Goal: Answer question/provide support: Share knowledge or assist other users

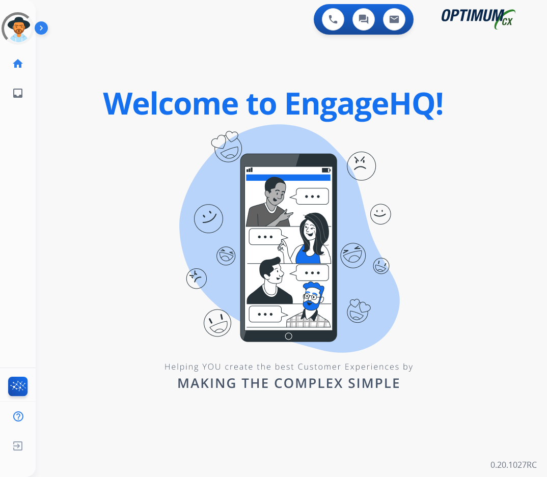
click at [110, 160] on div "0 Voice Interactions 0 Chat Interactions 0 Email Interactions swap_horiz Break …" at bounding box center [291, 238] width 511 height 477
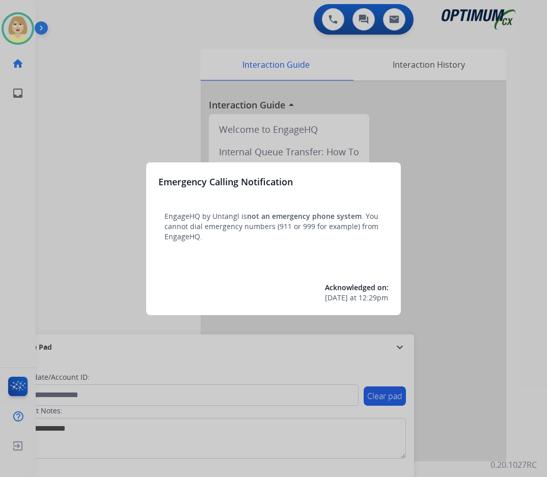
click at [73, 131] on div at bounding box center [273, 238] width 547 height 477
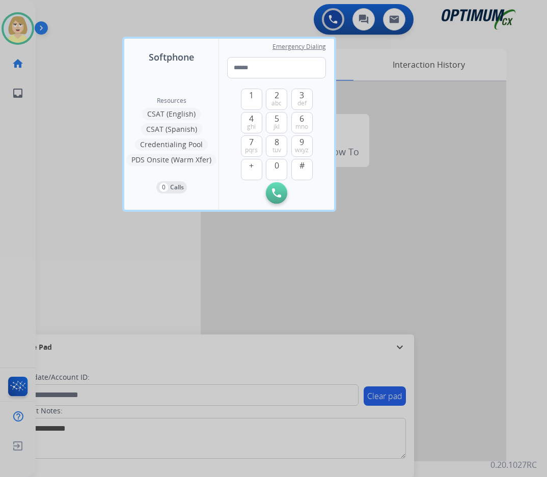
click at [73, 131] on div at bounding box center [273, 238] width 547 height 477
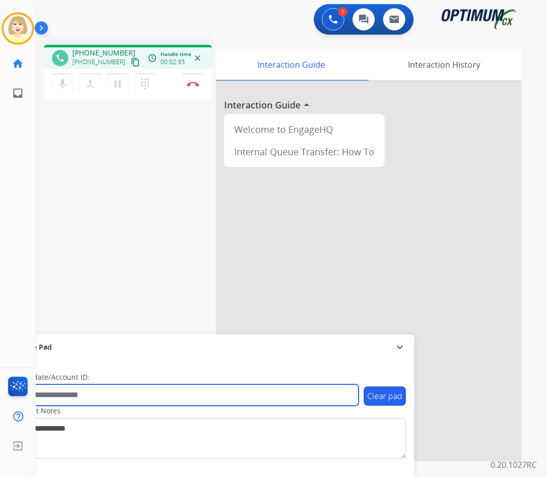
click at [68, 394] on input "text" at bounding box center [185, 394] width 345 height 21
paste input "*******"
type input "*******"
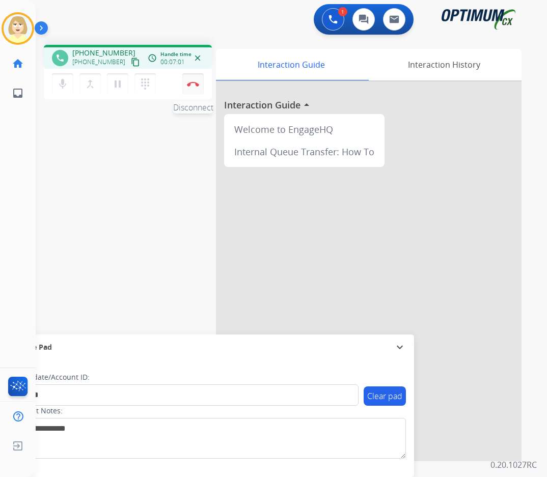
click at [190, 78] on button "Disconnect" at bounding box center [192, 83] width 21 height 21
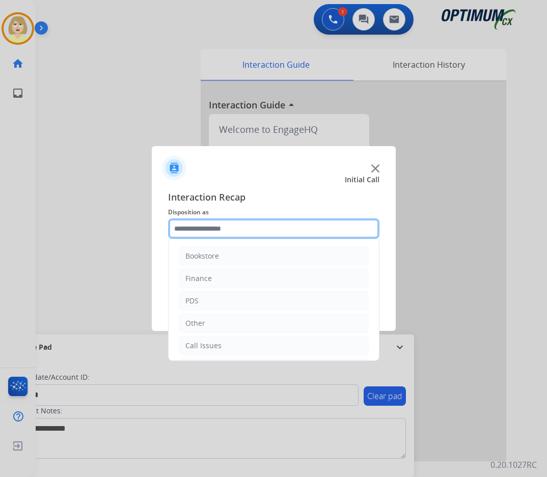
click at [197, 229] on input "text" at bounding box center [273, 228] width 211 height 20
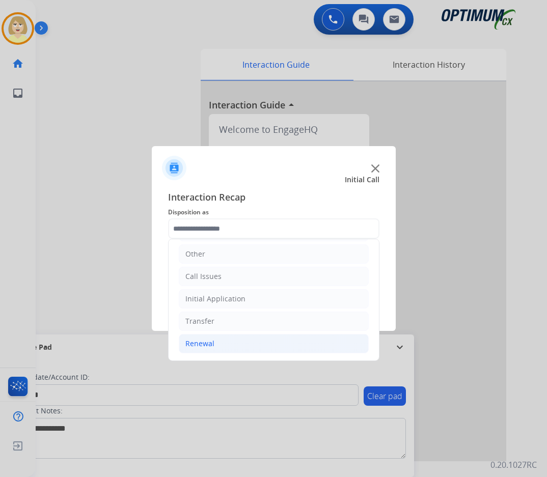
click at [203, 342] on div "Renewal" at bounding box center [199, 344] width 29 height 10
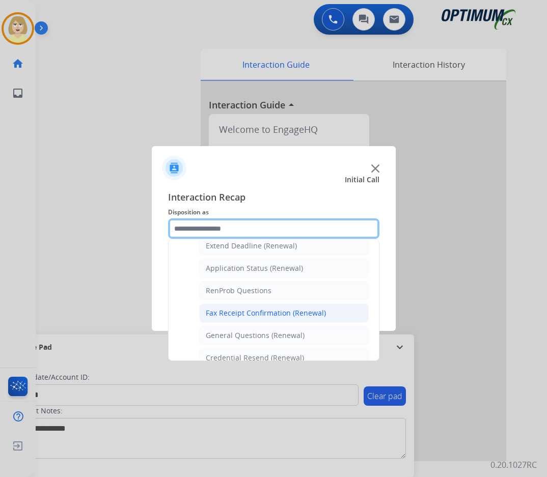
scroll to position [324, 0]
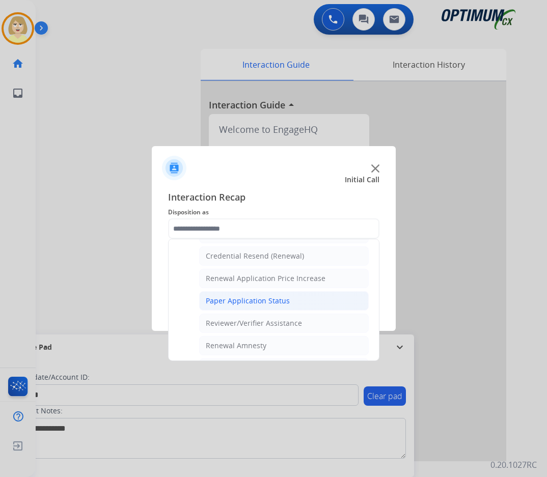
click at [257, 301] on div "Paper Application Status" at bounding box center [248, 301] width 84 height 10
type input "**********"
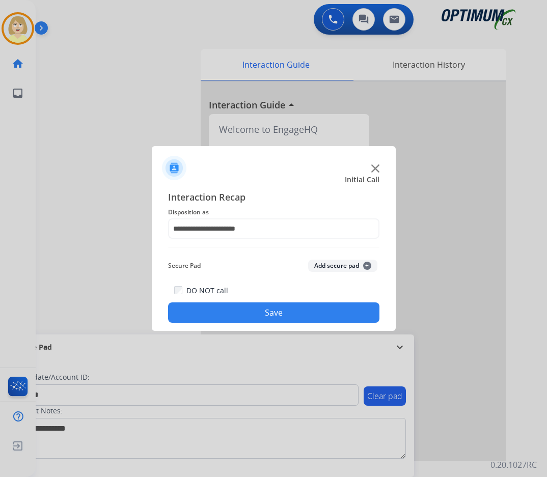
click at [326, 262] on button "Add secure pad +" at bounding box center [342, 266] width 69 height 12
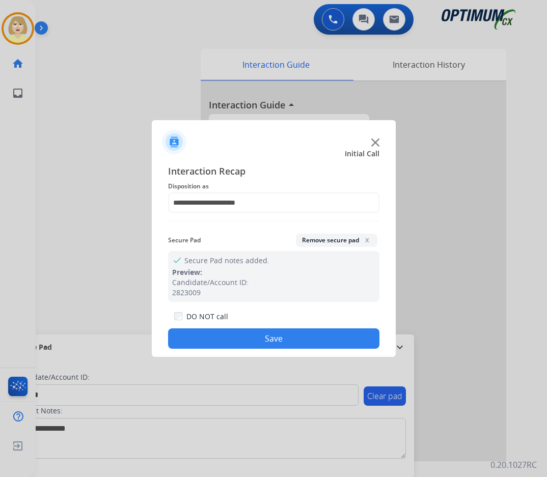
click at [201, 333] on button "Save" at bounding box center [273, 338] width 211 height 20
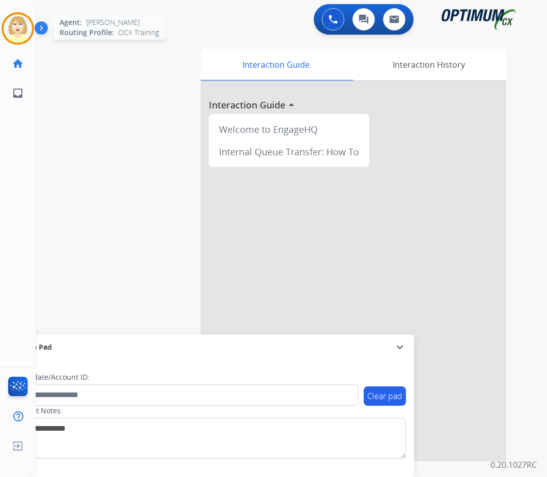
click at [8, 16] on div at bounding box center [18, 28] width 33 height 33
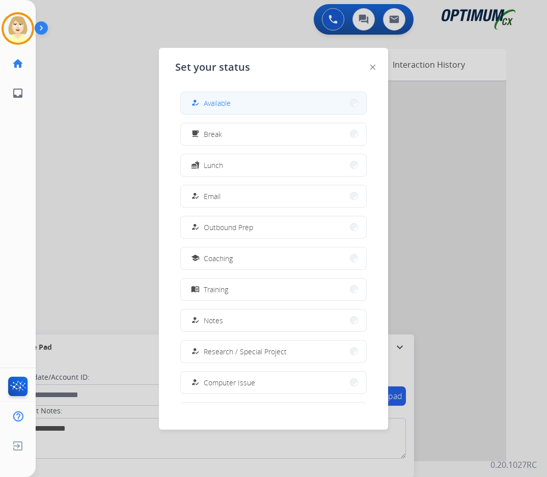
click at [215, 104] on span "Available" at bounding box center [217, 103] width 27 height 11
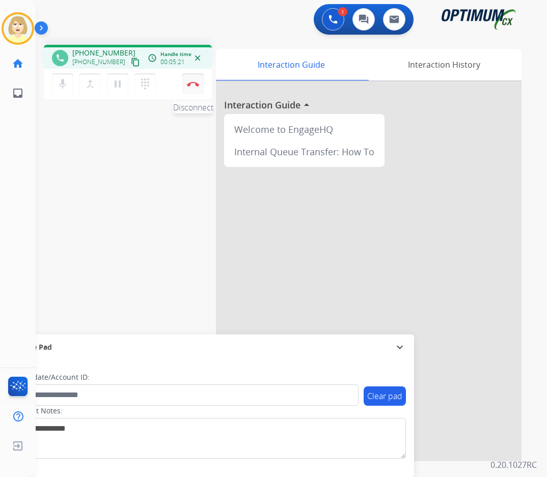
click at [191, 81] on button "Disconnect" at bounding box center [192, 83] width 21 height 21
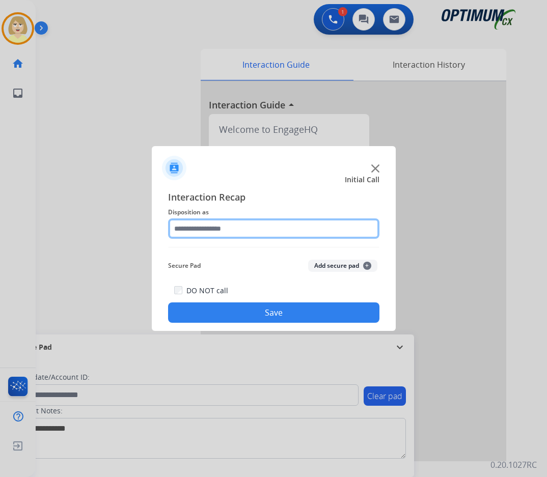
click at [207, 226] on input "text" at bounding box center [273, 228] width 211 height 20
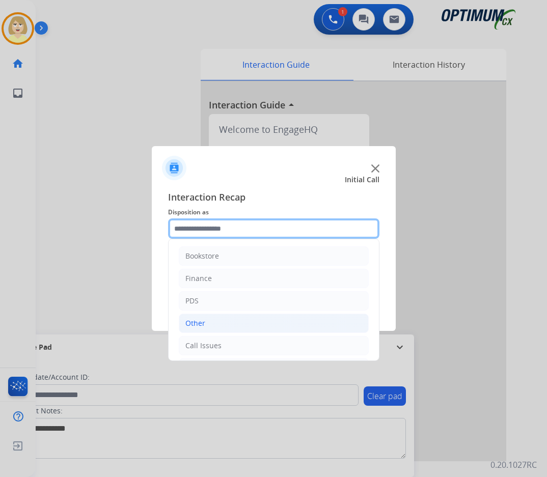
scroll to position [69, 0]
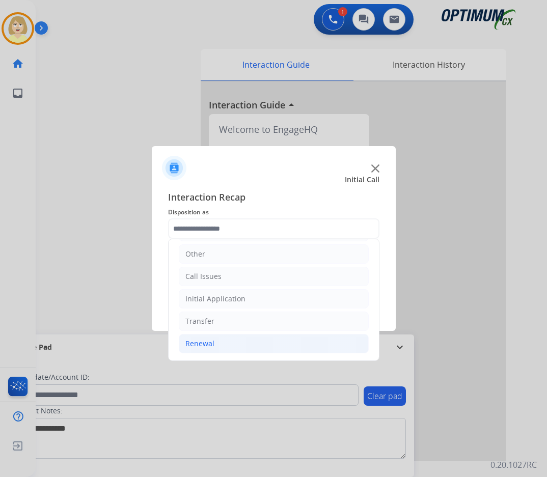
click at [198, 343] on div "Renewal" at bounding box center [199, 344] width 29 height 10
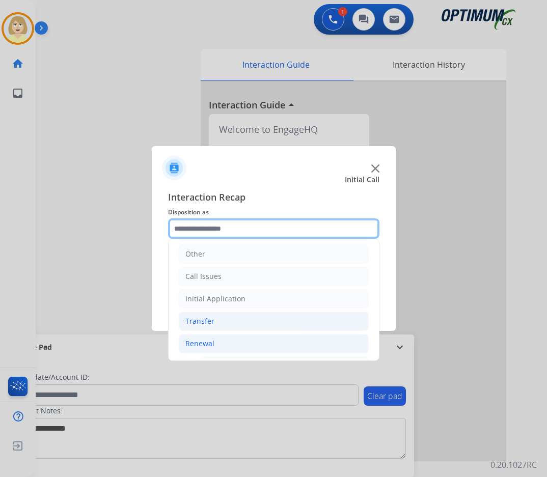
scroll to position [222, 0]
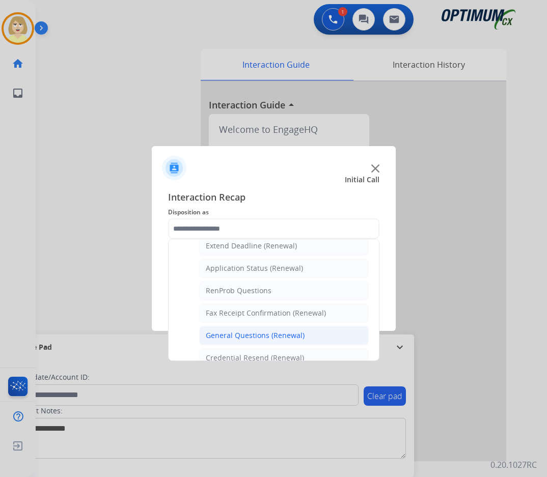
click at [247, 336] on div "General Questions (Renewal)" at bounding box center [255, 335] width 99 height 10
type input "**********"
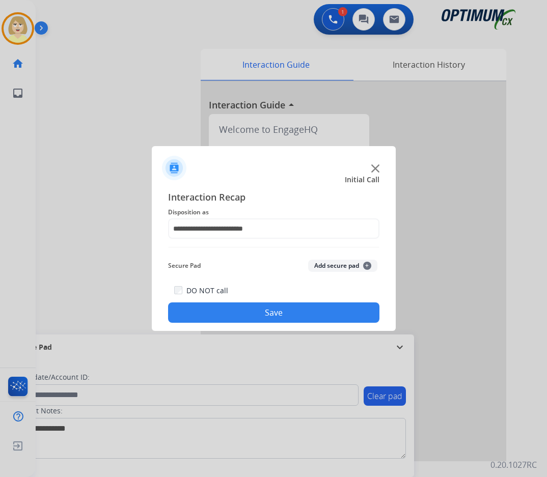
click at [324, 270] on button "Add secure pad +" at bounding box center [342, 266] width 69 height 12
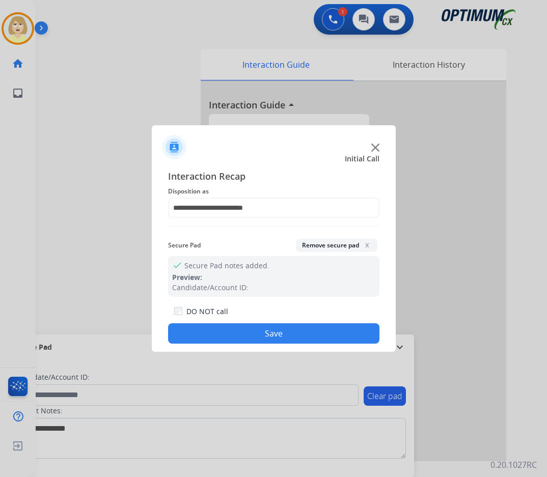
drag, startPoint x: 244, startPoint y: 338, endPoint x: 92, endPoint y: 203, distance: 203.5
click at [235, 335] on button "Save" at bounding box center [273, 333] width 211 height 20
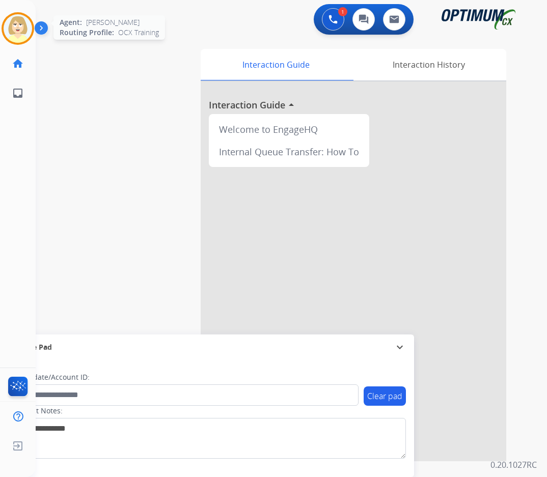
click at [14, 22] on img at bounding box center [18, 28] width 29 height 29
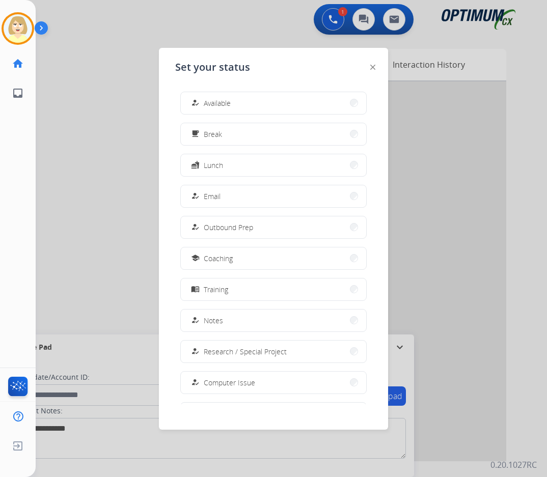
click at [225, 103] on span "Available" at bounding box center [217, 103] width 27 height 11
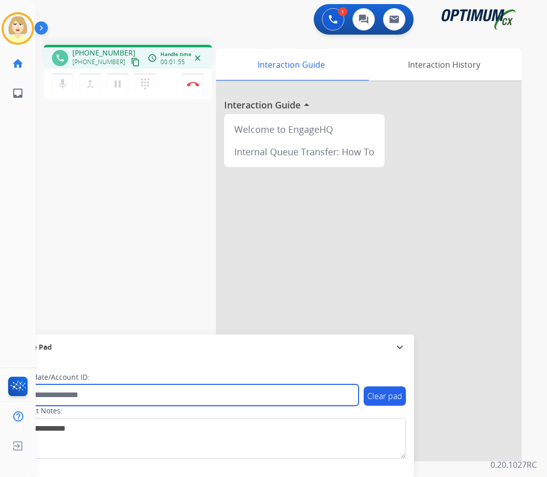
click at [61, 394] on input "text" at bounding box center [185, 394] width 345 height 21
paste input "*******"
type input "*******"
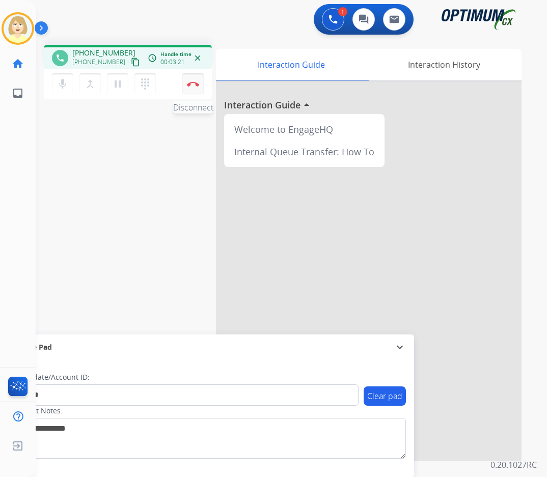
click at [192, 80] on button "Disconnect" at bounding box center [192, 83] width 21 height 21
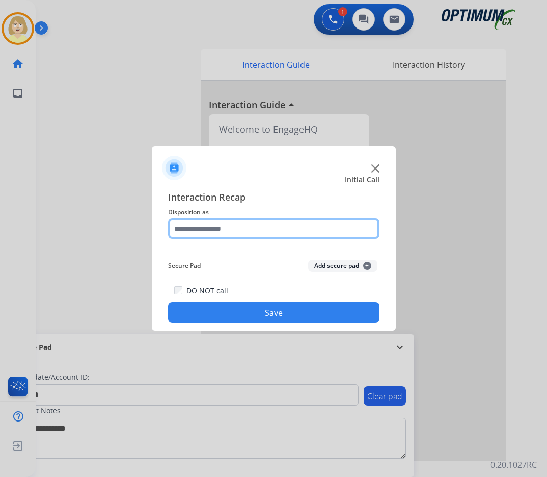
click at [205, 231] on input "text" at bounding box center [273, 228] width 211 height 20
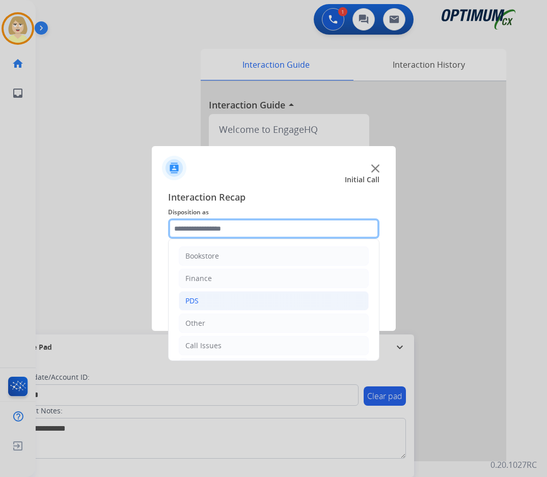
scroll to position [69, 0]
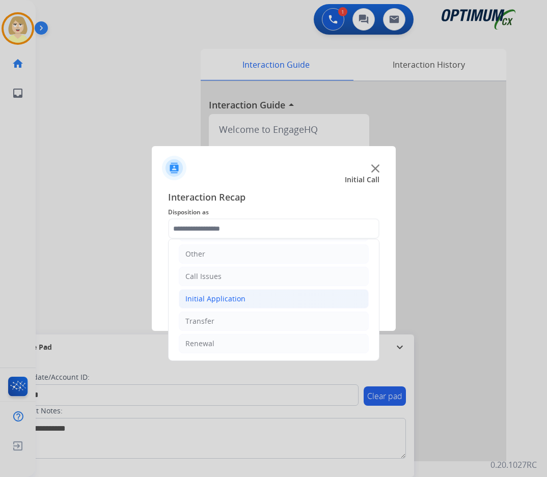
click at [224, 296] on div "Initial Application" at bounding box center [215, 299] width 60 height 10
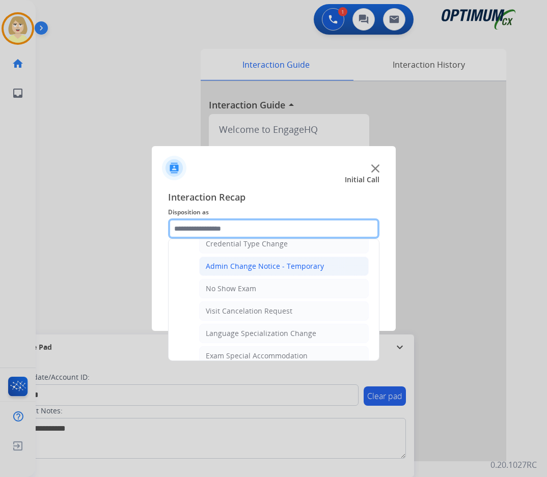
scroll to position [528, 0]
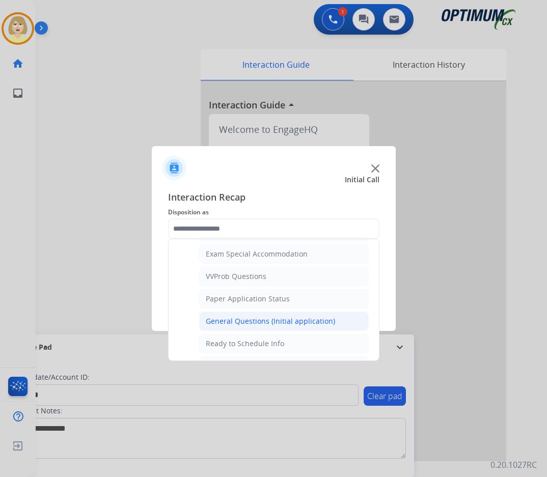
click at [241, 321] on div "General Questions (Initial application)" at bounding box center [270, 321] width 129 height 10
type input "**********"
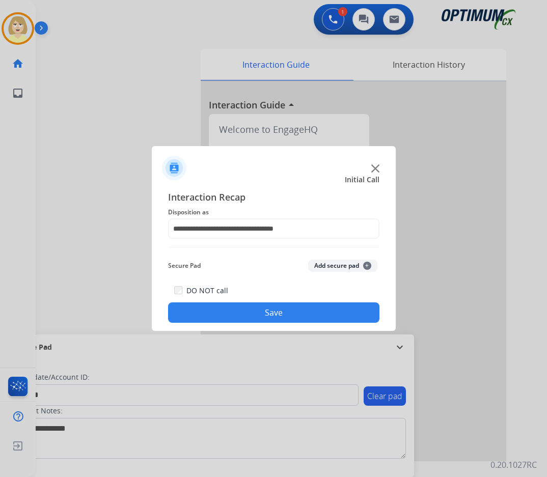
click at [327, 265] on button "Add secure pad +" at bounding box center [342, 266] width 69 height 12
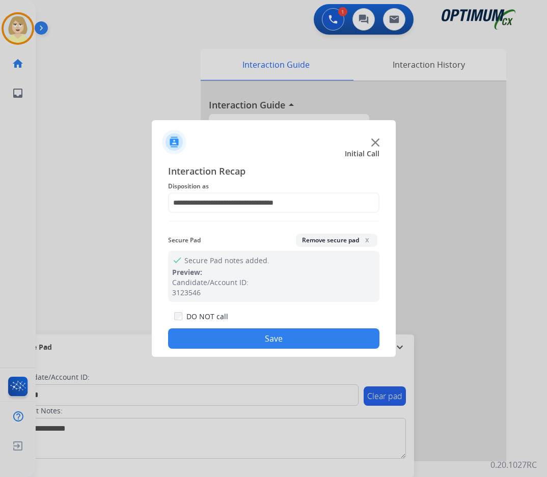
drag, startPoint x: 236, startPoint y: 337, endPoint x: 208, endPoint y: 314, distance: 36.5
click at [235, 337] on button "Save" at bounding box center [273, 338] width 211 height 20
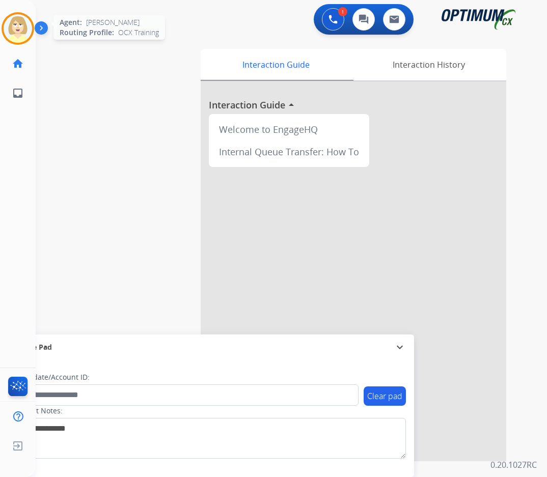
click at [15, 26] on img at bounding box center [18, 28] width 29 height 29
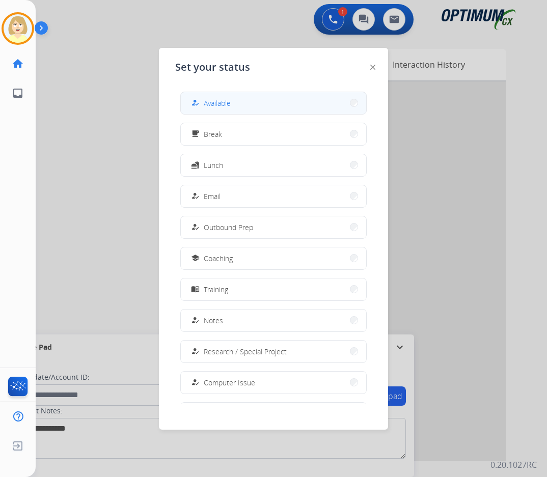
click at [213, 102] on span "Available" at bounding box center [217, 103] width 27 height 11
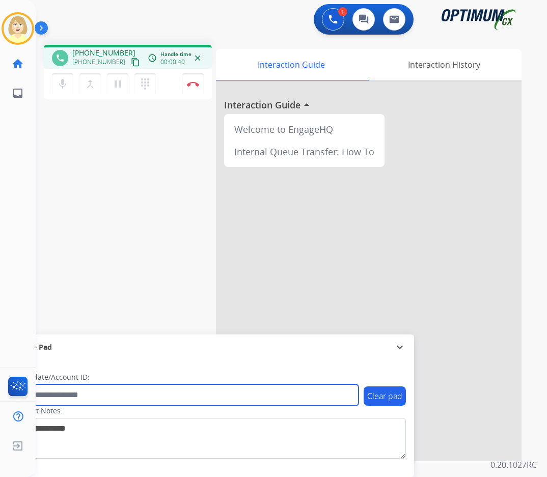
click at [57, 396] on input "text" at bounding box center [185, 394] width 345 height 21
paste input "*******"
type input "*******"
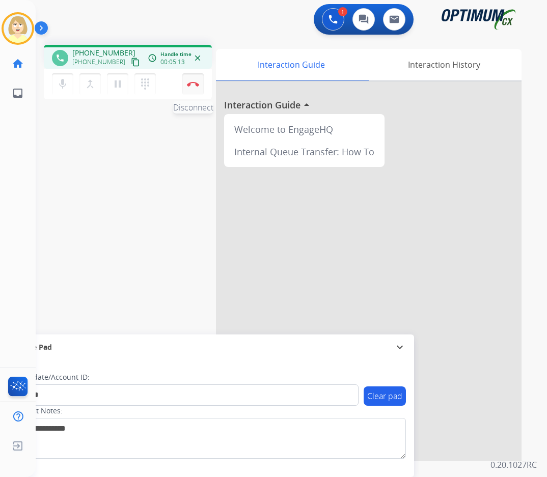
click at [190, 82] on img at bounding box center [193, 83] width 12 height 5
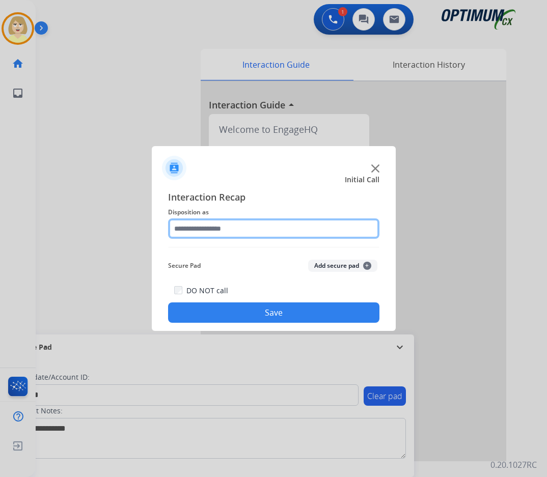
click at [187, 231] on input "text" at bounding box center [273, 228] width 211 height 20
click at [217, 230] on input "text" at bounding box center [273, 228] width 211 height 20
click at [223, 229] on input "text" at bounding box center [273, 228] width 211 height 20
click at [261, 226] on input "text" at bounding box center [273, 228] width 211 height 20
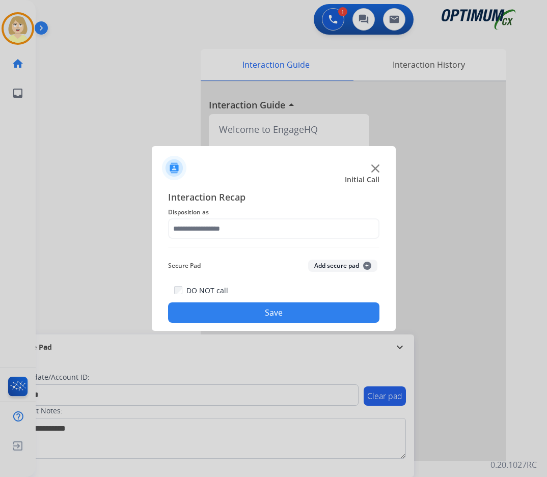
click at [328, 267] on button "Add secure pad +" at bounding box center [342, 266] width 69 height 12
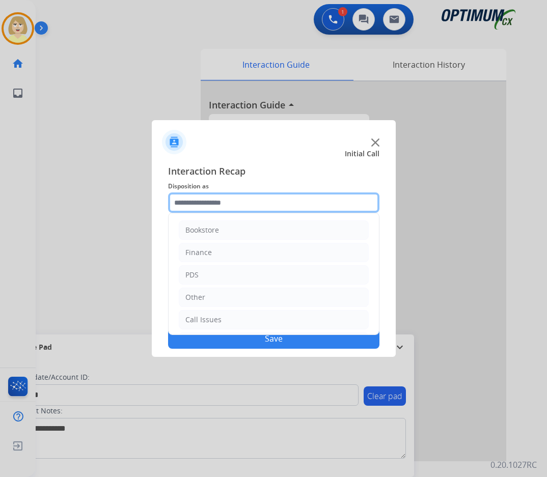
click at [213, 206] on input "text" at bounding box center [273, 202] width 211 height 20
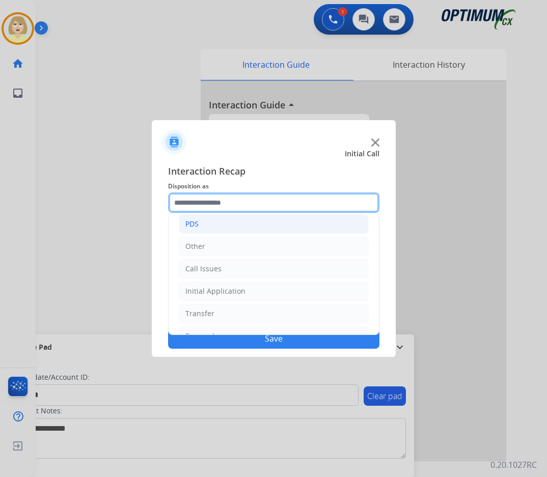
scroll to position [69, 0]
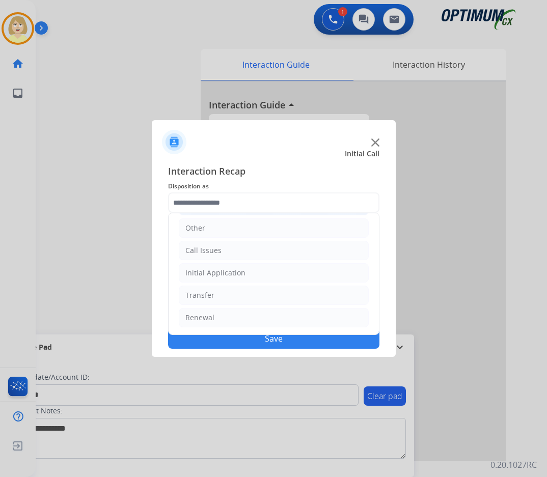
click at [203, 270] on div "Initial Application" at bounding box center [215, 273] width 60 height 10
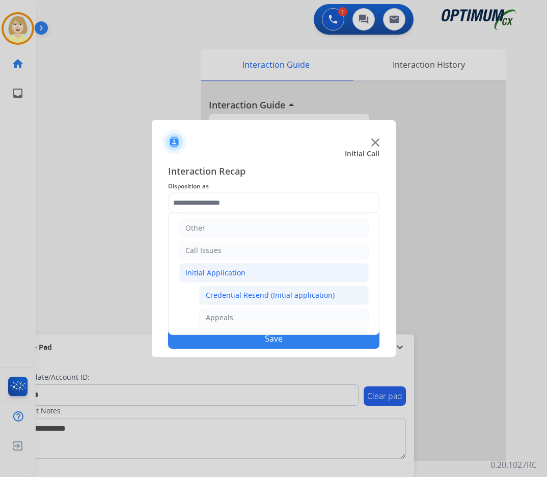
click at [242, 296] on div "Credential Resend (Initial application)" at bounding box center [270, 295] width 129 height 10
type input "**********"
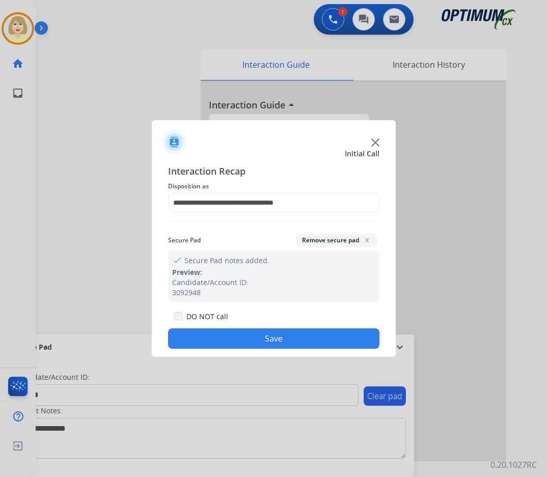
drag, startPoint x: 266, startPoint y: 338, endPoint x: 226, endPoint y: 280, distance: 69.9
click at [265, 337] on button "Save" at bounding box center [273, 338] width 211 height 20
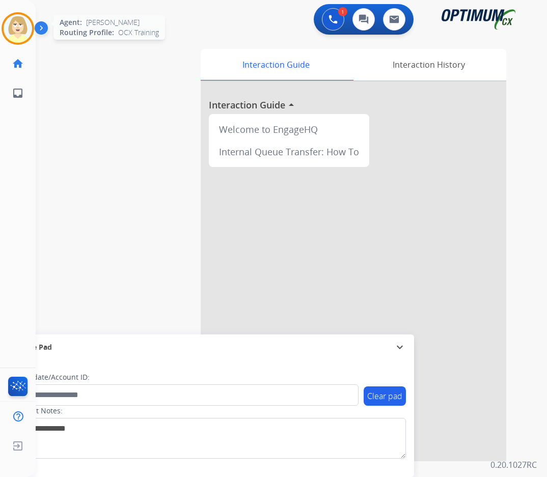
click at [11, 24] on img at bounding box center [18, 28] width 29 height 29
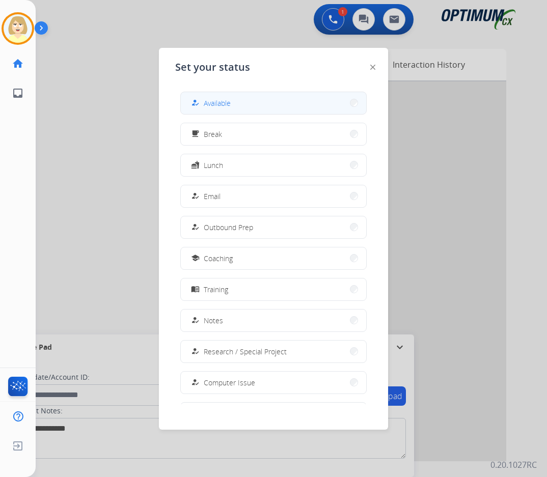
click at [211, 104] on span "Available" at bounding box center [217, 103] width 27 height 11
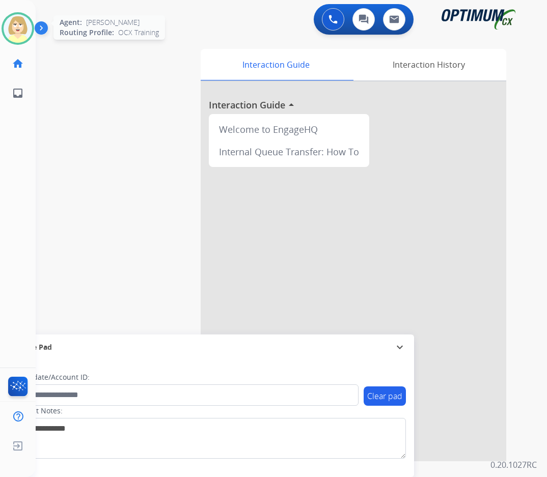
click at [12, 24] on img at bounding box center [18, 28] width 29 height 29
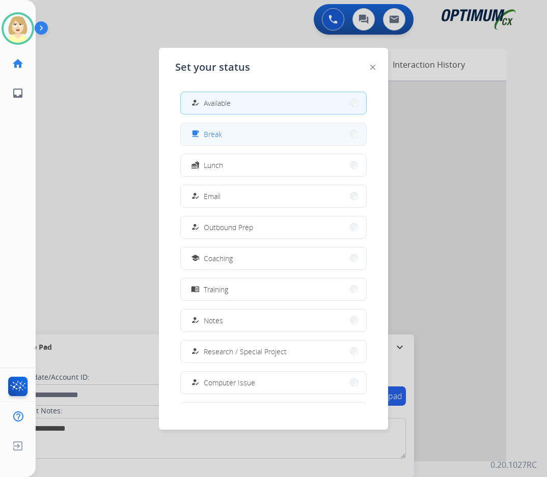
click at [206, 131] on div "free_breakfast Break" at bounding box center [205, 134] width 33 height 12
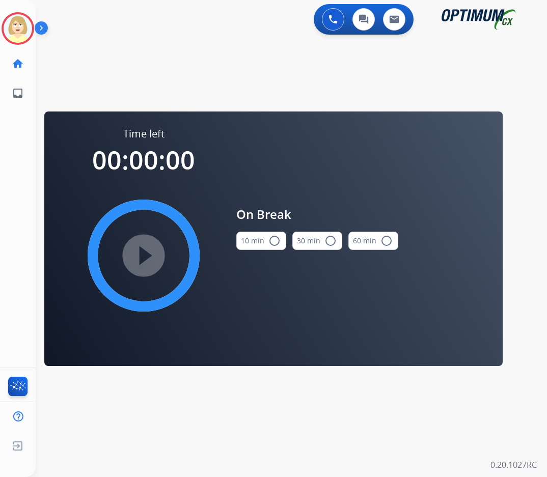
drag, startPoint x: 276, startPoint y: 240, endPoint x: 246, endPoint y: 242, distance: 30.1
click at [274, 240] on mat-icon "radio_button_unchecked" at bounding box center [274, 241] width 12 height 12
click at [150, 250] on mat-icon "play_circle_filled" at bounding box center [143, 256] width 12 height 12
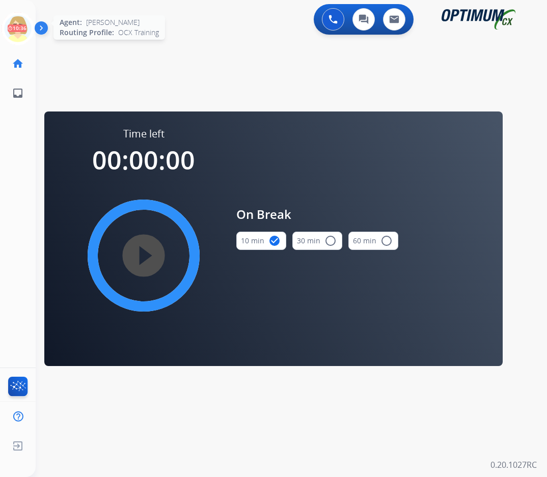
click at [15, 20] on icon at bounding box center [18, 28] width 33 height 33
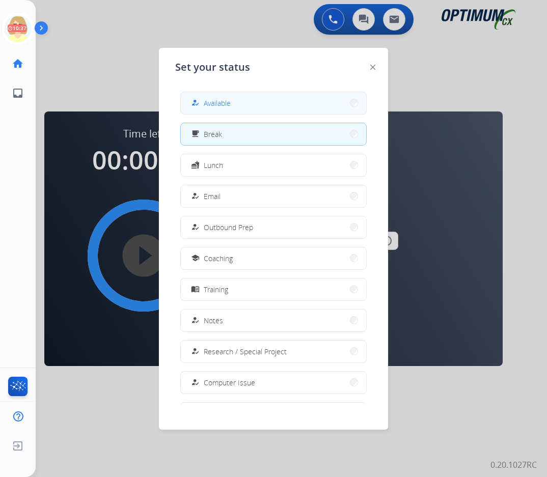
click at [212, 101] on span "Available" at bounding box center [217, 103] width 27 height 11
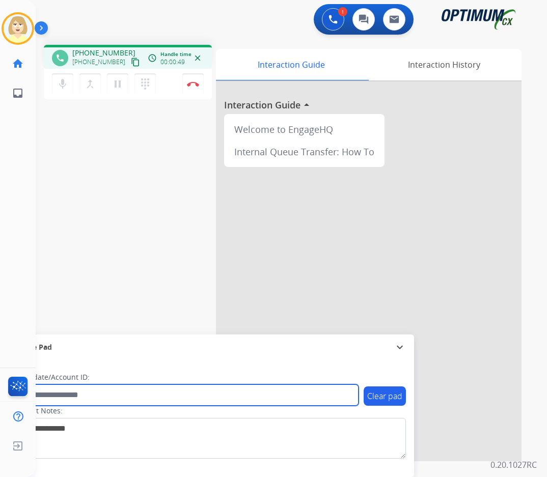
click at [67, 397] on input "text" at bounding box center [185, 394] width 345 height 21
paste input "*******"
type input "*******"
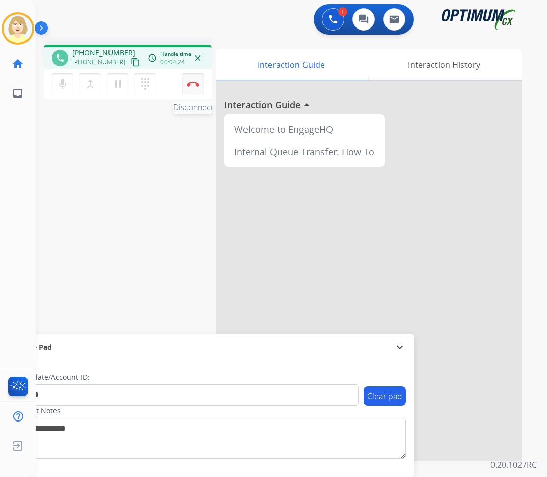
click at [192, 80] on button "Disconnect" at bounding box center [192, 83] width 21 height 21
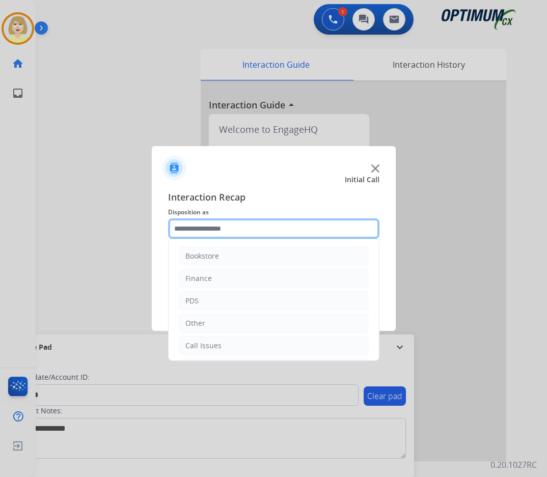
click at [195, 229] on input "text" at bounding box center [273, 228] width 211 height 20
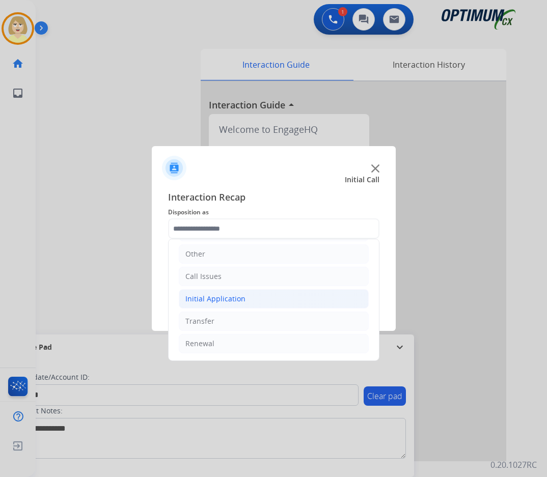
click at [229, 297] on div "Initial Application" at bounding box center [215, 299] width 60 height 10
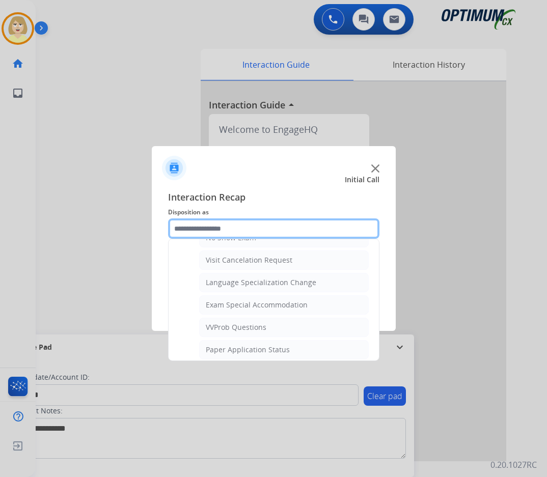
scroll to position [426, 0]
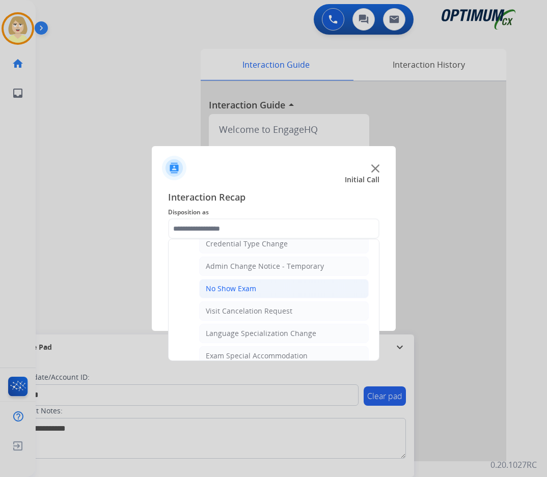
click at [229, 288] on div "No Show Exam" at bounding box center [231, 289] width 50 height 10
type input "**********"
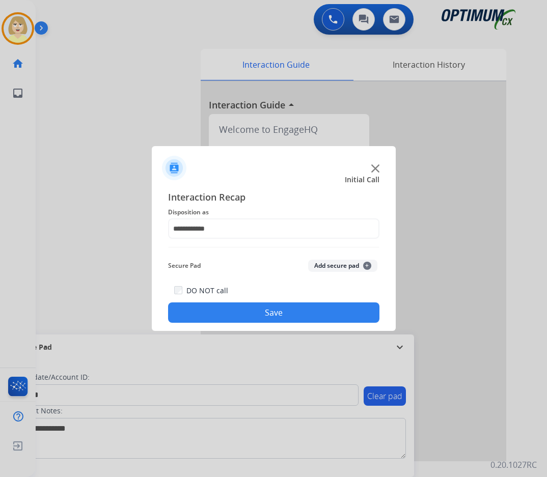
click at [336, 269] on button "Add secure pad +" at bounding box center [342, 266] width 69 height 12
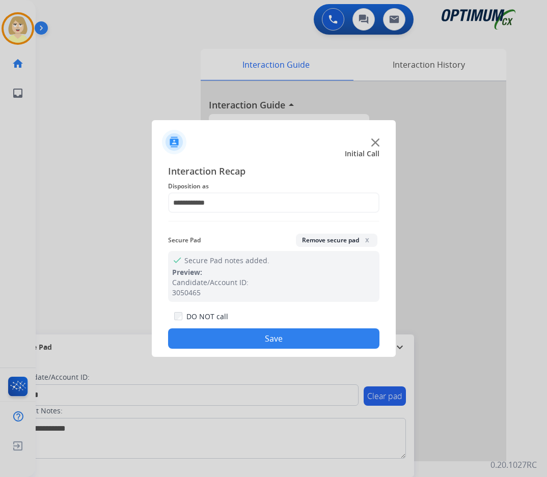
click at [247, 333] on button "Save" at bounding box center [273, 338] width 211 height 20
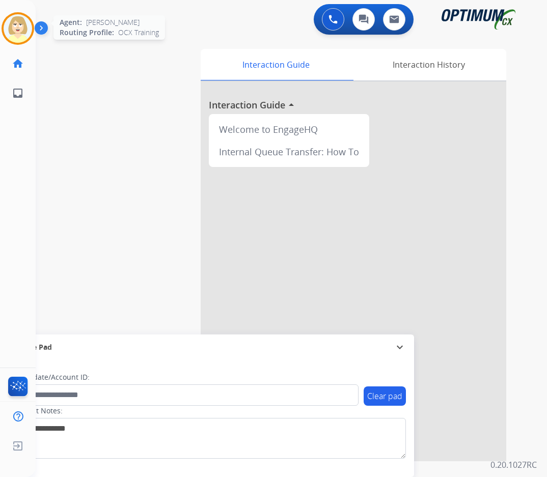
click at [22, 25] on img at bounding box center [18, 28] width 29 height 29
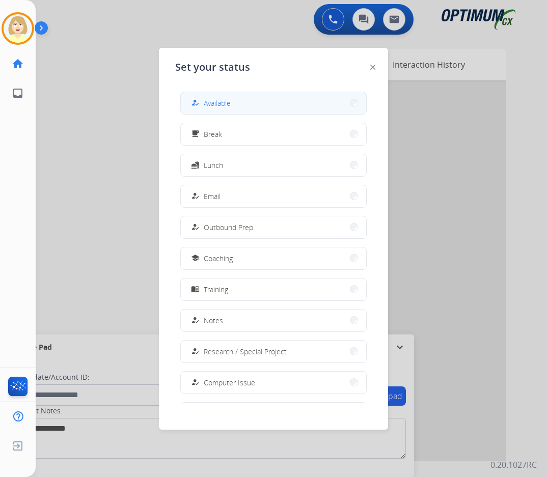
click at [224, 97] on div "how_to_reg Available" at bounding box center [210, 103] width 42 height 12
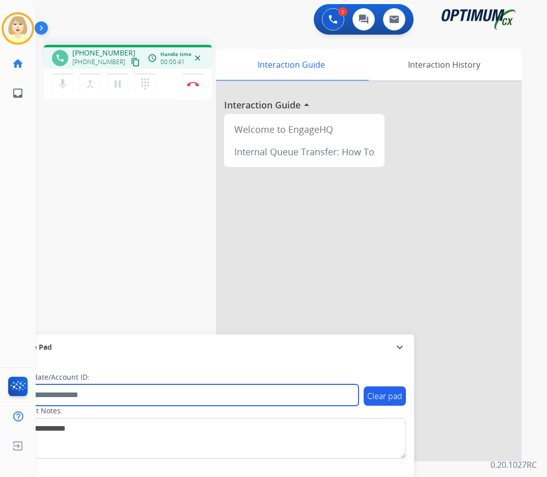
click at [66, 396] on input "text" at bounding box center [185, 394] width 345 height 21
paste input "*******"
type input "*******"
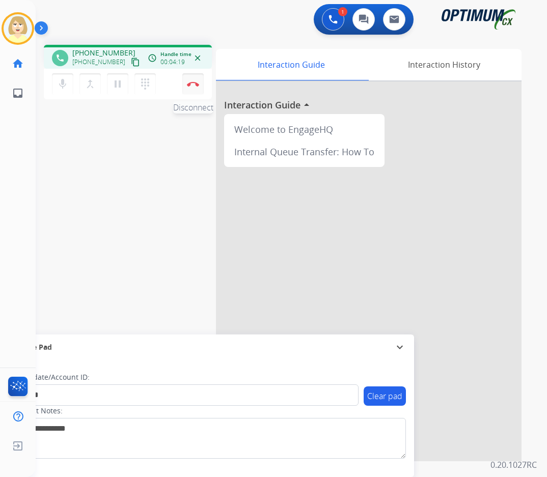
click at [196, 81] on img at bounding box center [193, 83] width 12 height 5
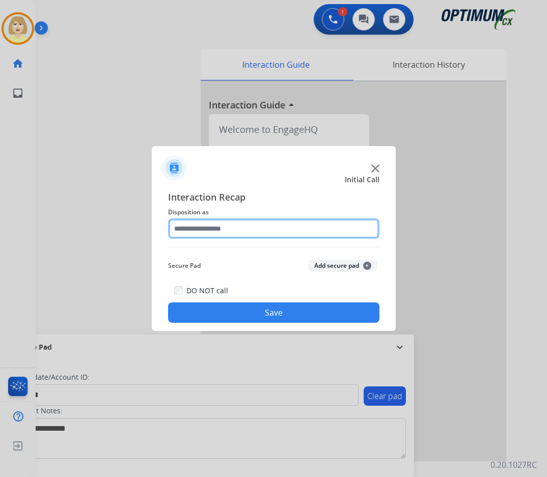
click at [219, 234] on input "text" at bounding box center [273, 228] width 211 height 20
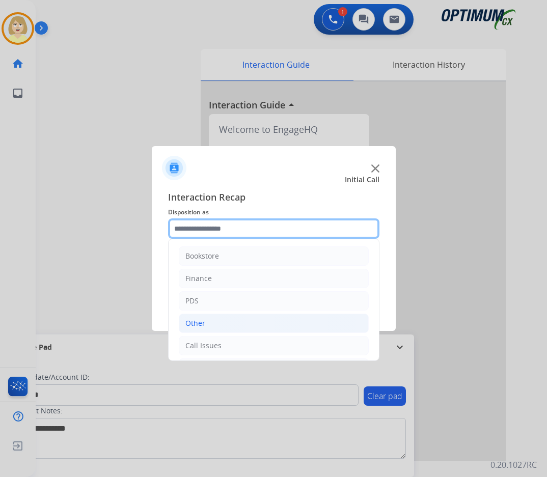
scroll to position [51, 0]
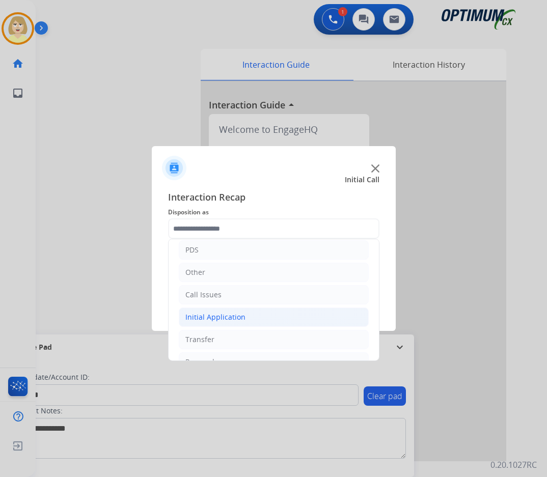
click at [216, 317] on div "Initial Application" at bounding box center [215, 317] width 60 height 10
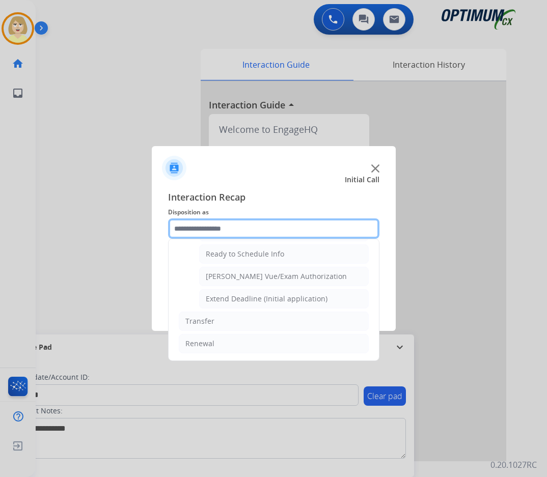
scroll to position [566, 0]
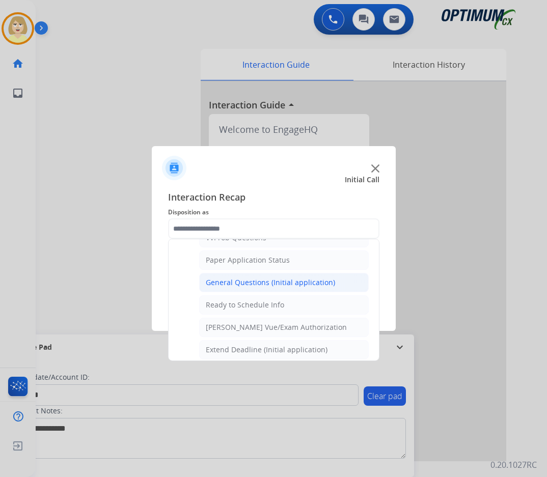
click at [261, 283] on div "General Questions (Initial application)" at bounding box center [270, 283] width 129 height 10
type input "**********"
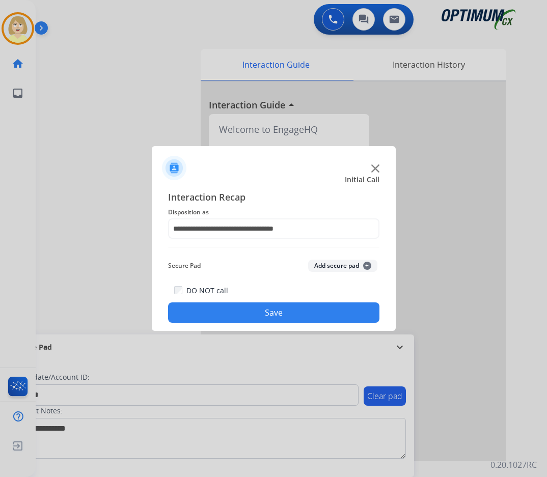
click at [322, 264] on button "Add secure pad +" at bounding box center [342, 266] width 69 height 12
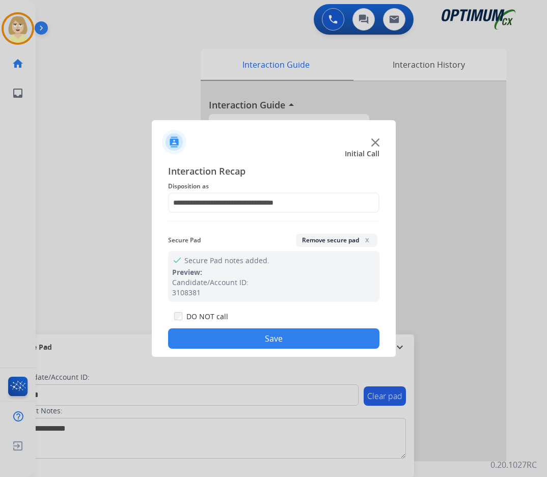
drag, startPoint x: 254, startPoint y: 339, endPoint x: 68, endPoint y: 254, distance: 204.9
click at [253, 339] on button "Save" at bounding box center [273, 338] width 211 height 20
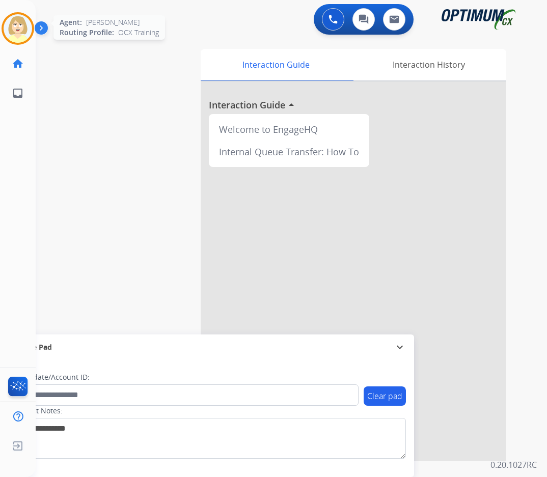
click at [19, 24] on img at bounding box center [18, 28] width 29 height 29
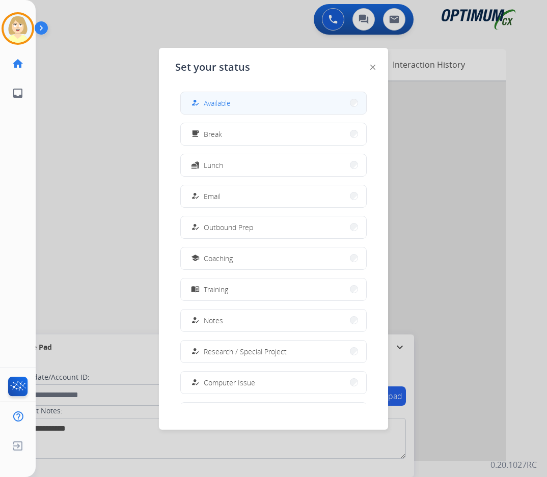
click at [214, 102] on span "Available" at bounding box center [217, 103] width 27 height 11
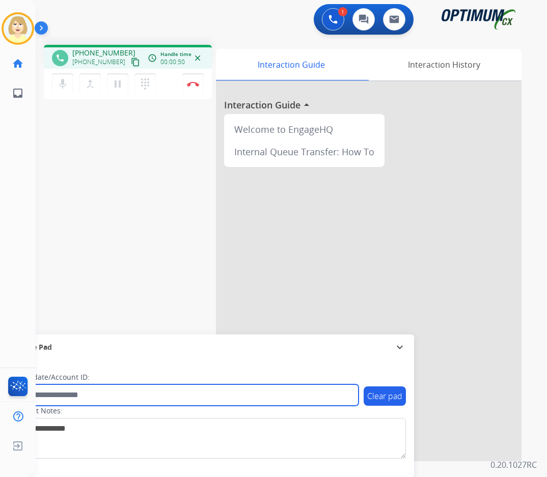
click at [47, 395] on input "text" at bounding box center [185, 394] width 345 height 21
paste input "*******"
type input "*******"
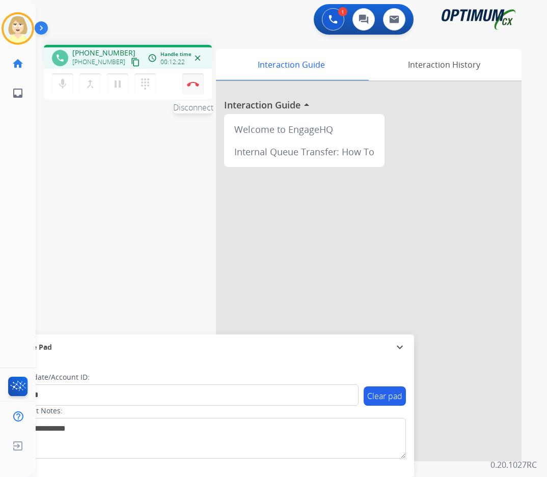
click at [194, 80] on button "Disconnect" at bounding box center [192, 83] width 21 height 21
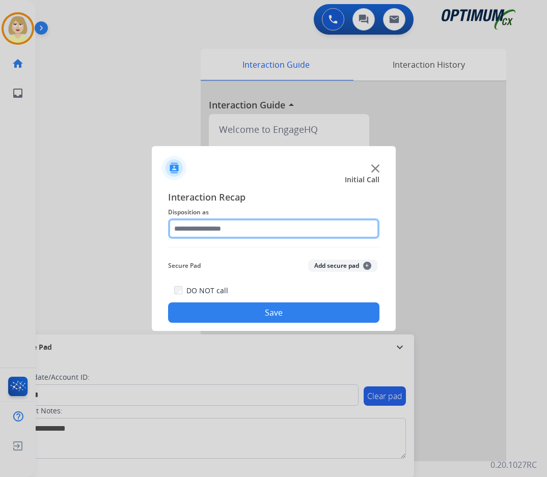
click at [196, 228] on input "text" at bounding box center [273, 228] width 211 height 20
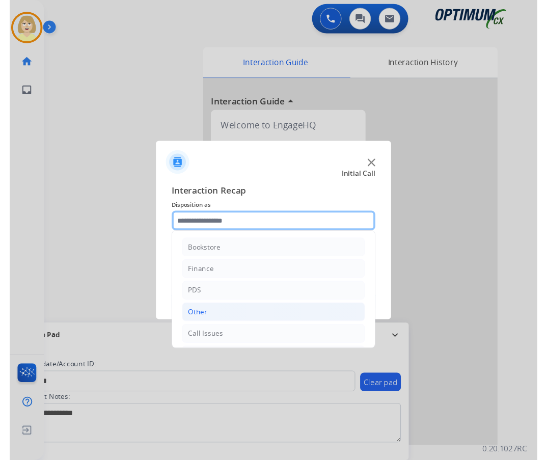
scroll to position [69, 0]
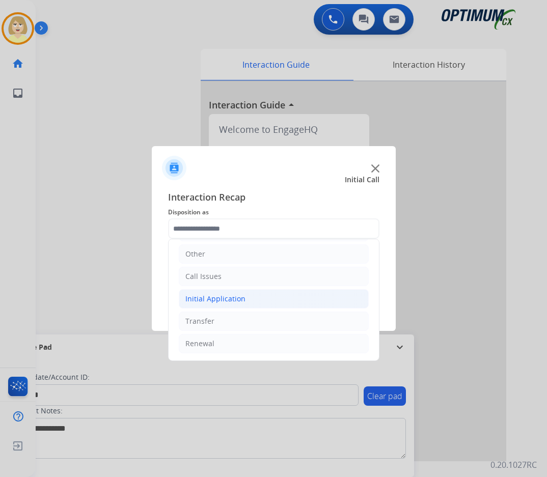
click at [226, 298] on div "Initial Application" at bounding box center [215, 299] width 60 height 10
click at [241, 322] on div "Credential Resend (Initial application)" at bounding box center [270, 321] width 129 height 10
type input "**********"
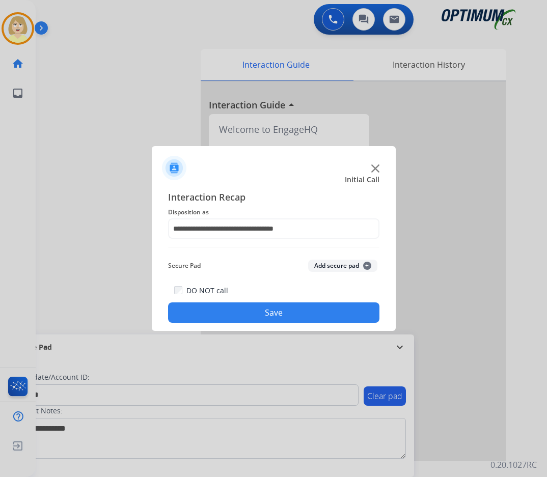
click at [331, 262] on button "Add secure pad +" at bounding box center [342, 266] width 69 height 12
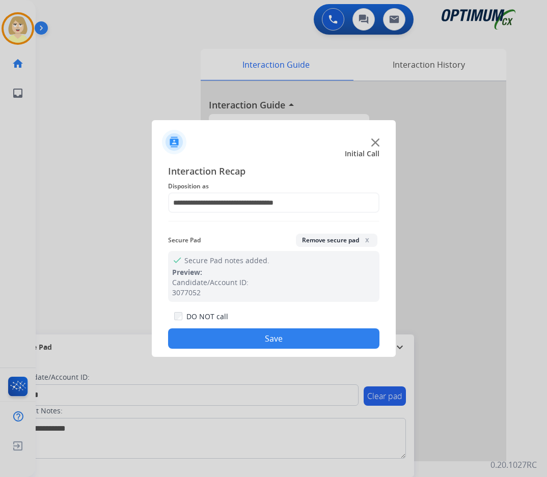
drag, startPoint x: 232, startPoint y: 343, endPoint x: 190, endPoint y: 290, distance: 66.7
click at [232, 343] on button "Save" at bounding box center [273, 338] width 211 height 20
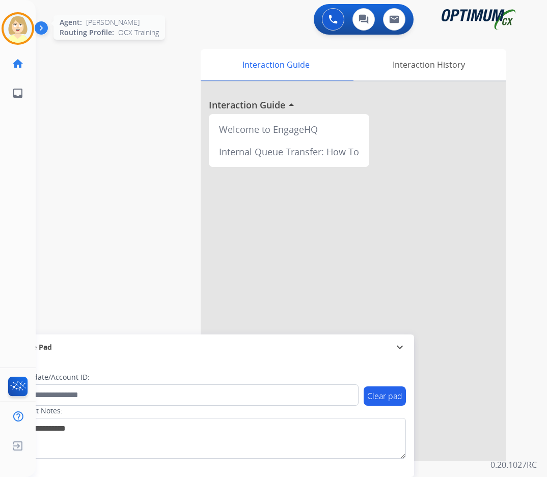
click at [20, 22] on img at bounding box center [18, 28] width 29 height 29
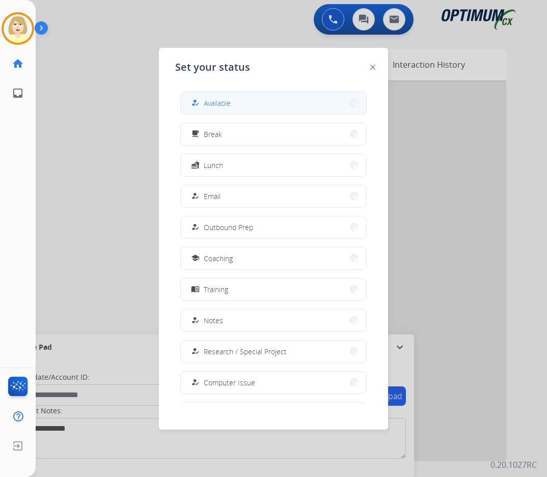
click at [222, 101] on span "Available" at bounding box center [217, 103] width 27 height 11
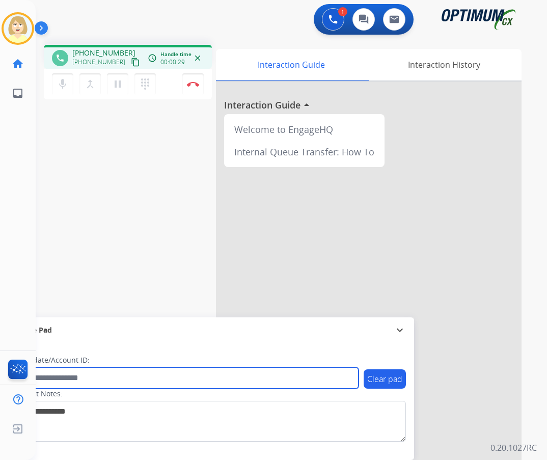
click at [63, 378] on input "text" at bounding box center [185, 377] width 345 height 21
paste input "*******"
type input "*******"
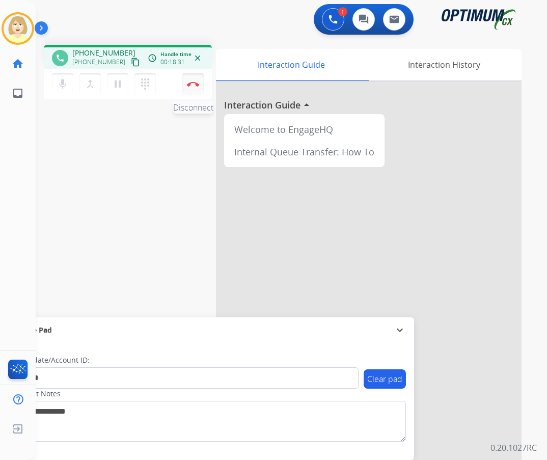
click at [192, 84] on img at bounding box center [193, 83] width 12 height 5
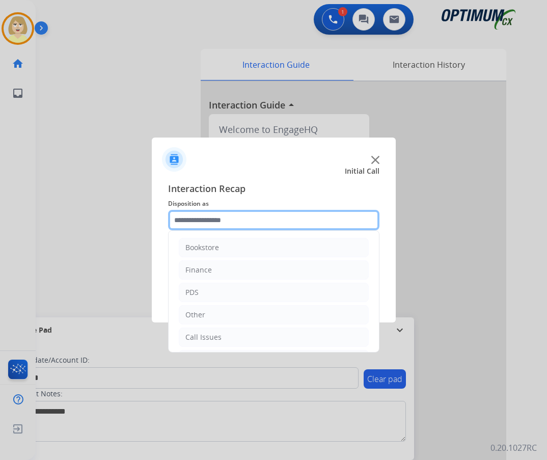
click at [215, 222] on input "text" at bounding box center [273, 220] width 211 height 20
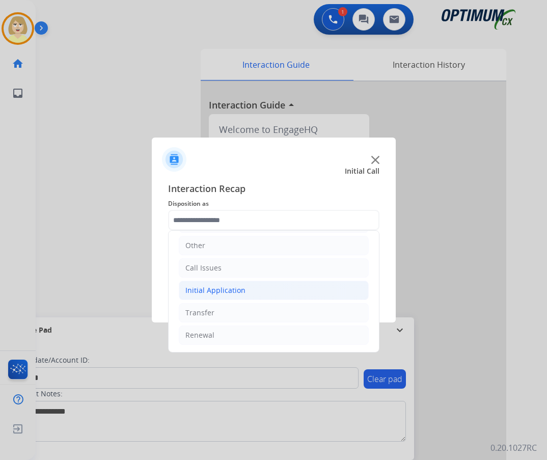
click at [218, 292] on div "Initial Application" at bounding box center [215, 290] width 60 height 10
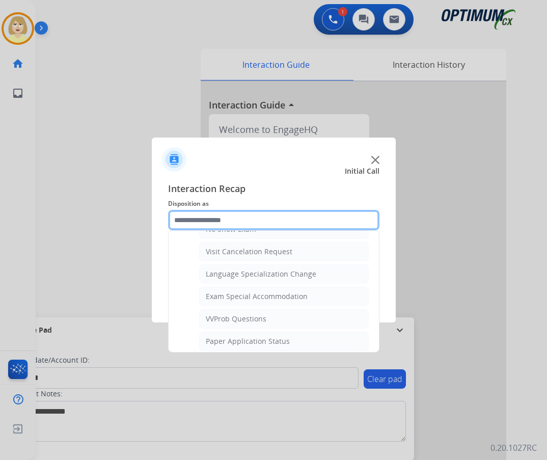
scroll to position [528, 0]
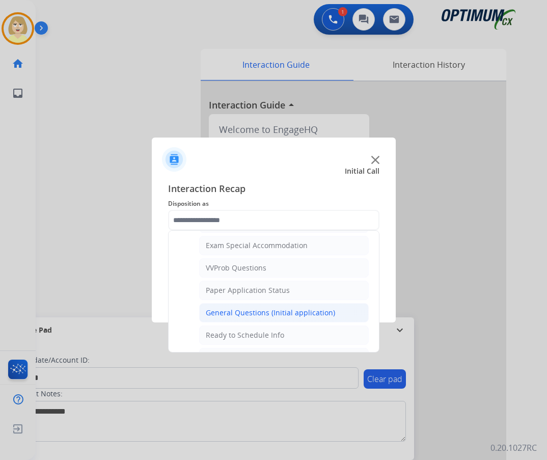
click at [249, 314] on div "General Questions (Initial application)" at bounding box center [270, 313] width 129 height 10
type input "**********"
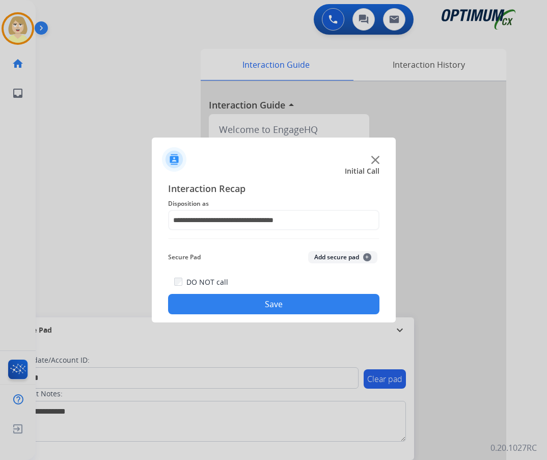
click at [324, 254] on button "Add secure pad +" at bounding box center [342, 257] width 69 height 12
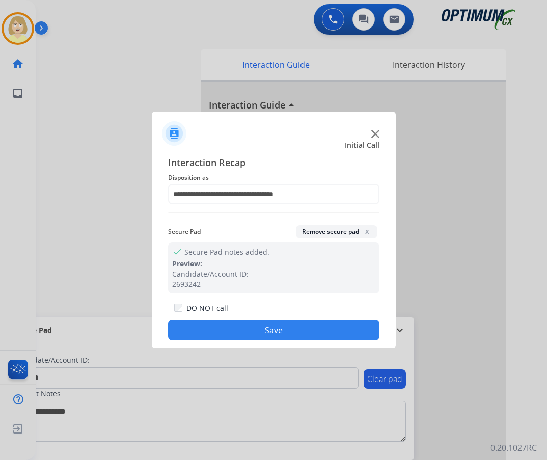
click at [232, 328] on button "Save" at bounding box center [273, 330] width 211 height 20
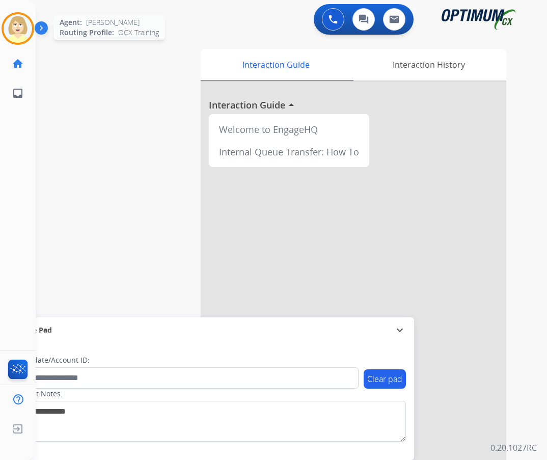
click at [18, 28] on img at bounding box center [18, 28] width 29 height 29
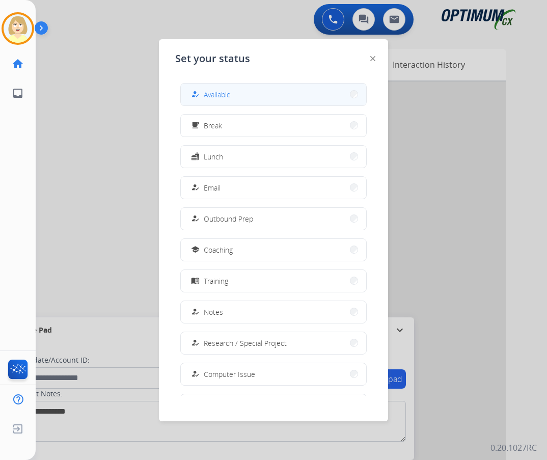
click at [213, 98] on span "Available" at bounding box center [217, 94] width 27 height 11
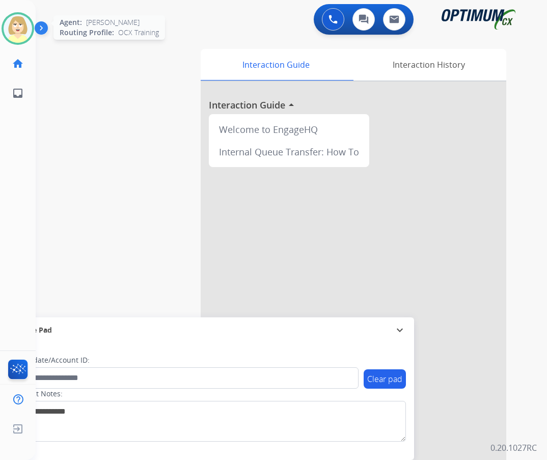
click at [17, 20] on img at bounding box center [18, 28] width 29 height 29
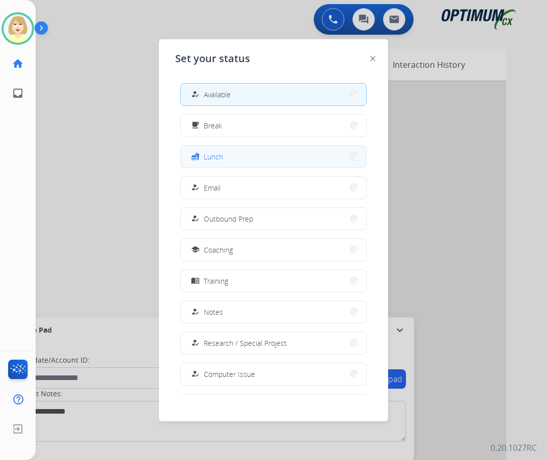
click at [215, 152] on span "Lunch" at bounding box center [213, 156] width 19 height 11
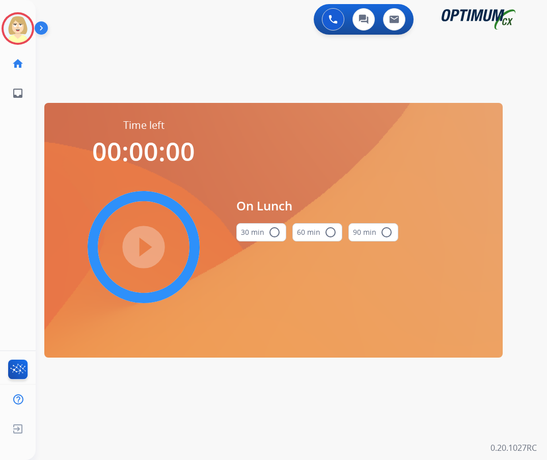
click at [272, 231] on mat-icon "radio_button_unchecked" at bounding box center [274, 232] width 12 height 12
click at [137, 253] on mat-icon "play_circle_filled" at bounding box center [143, 247] width 12 height 12
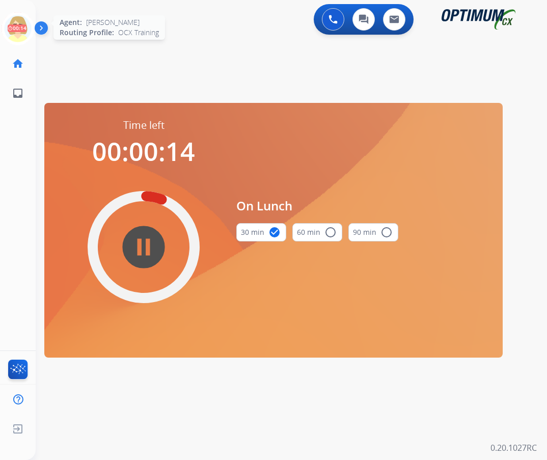
click at [14, 25] on icon at bounding box center [18, 28] width 33 height 33
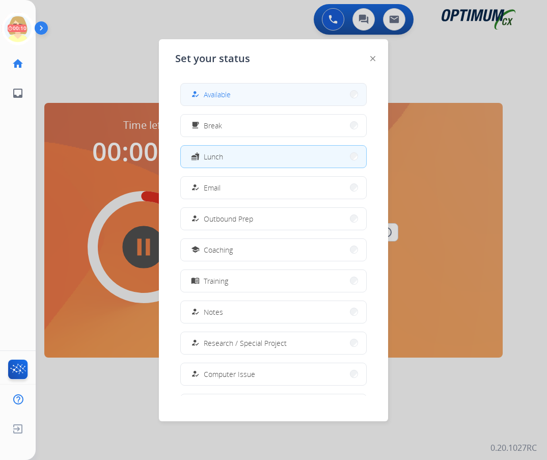
click at [224, 96] on span "Available" at bounding box center [217, 94] width 27 height 11
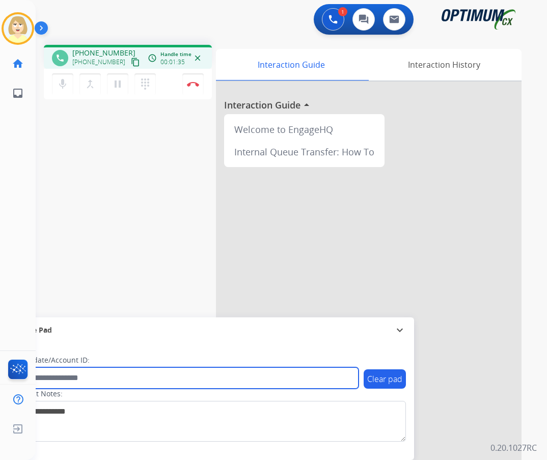
click at [59, 382] on input "text" at bounding box center [185, 377] width 345 height 21
paste input "*******"
type input "*******"
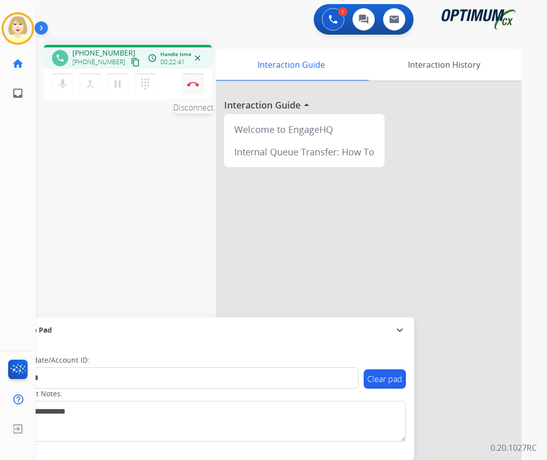
click at [191, 84] on img at bounding box center [193, 83] width 12 height 5
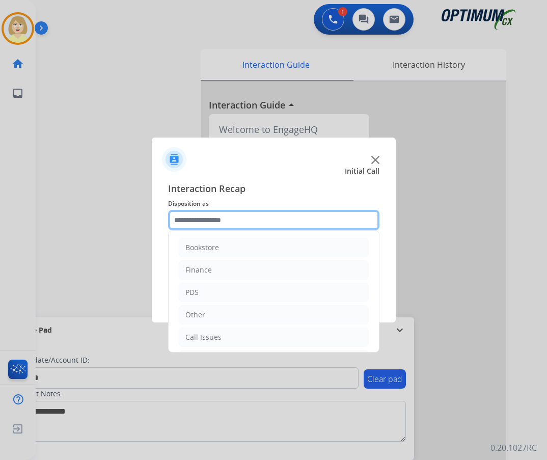
click at [209, 223] on input "text" at bounding box center [273, 220] width 211 height 20
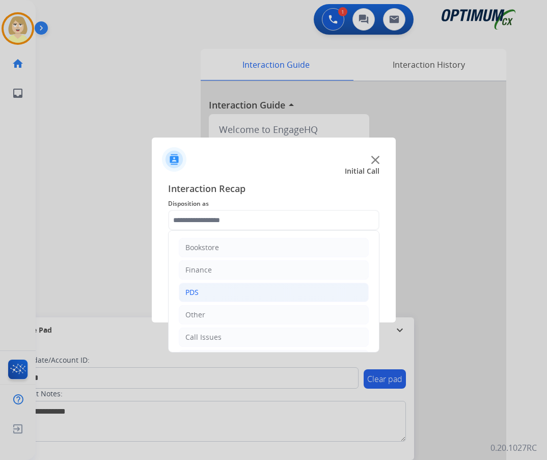
click at [197, 292] on div "PDS" at bounding box center [191, 292] width 13 height 10
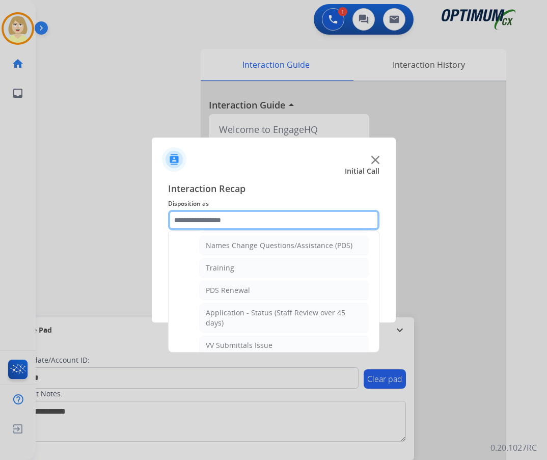
scroll to position [204, 0]
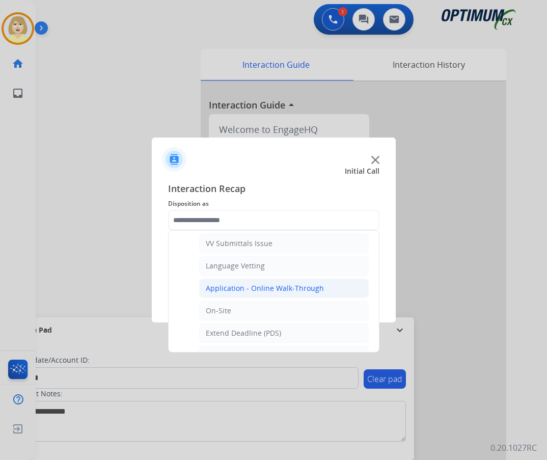
click at [241, 290] on div "Application - Online Walk-Through" at bounding box center [265, 288] width 118 height 10
type input "**********"
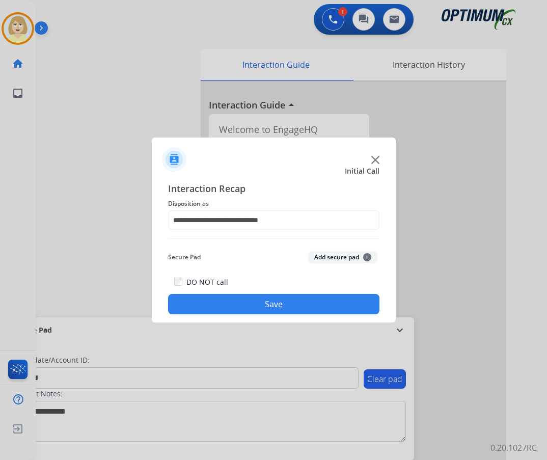
click at [333, 259] on button "Add secure pad +" at bounding box center [342, 257] width 69 height 12
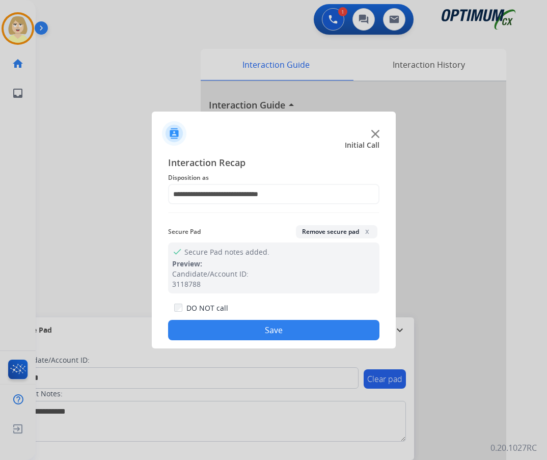
click at [247, 328] on button "Save" at bounding box center [273, 330] width 211 height 20
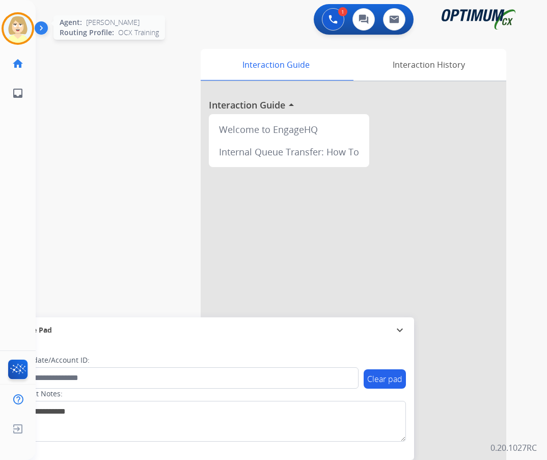
click at [15, 23] on img at bounding box center [18, 28] width 29 height 29
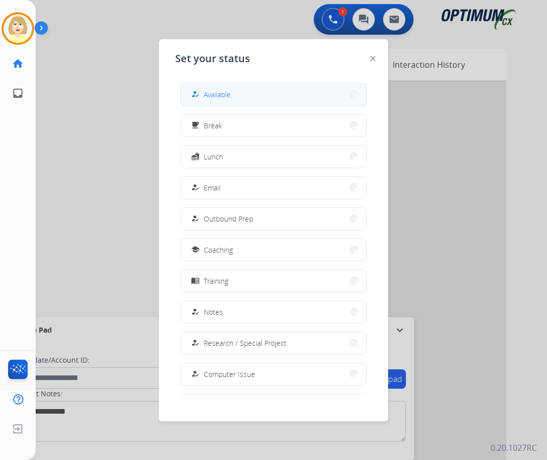
click at [223, 92] on span "Available" at bounding box center [217, 94] width 27 height 11
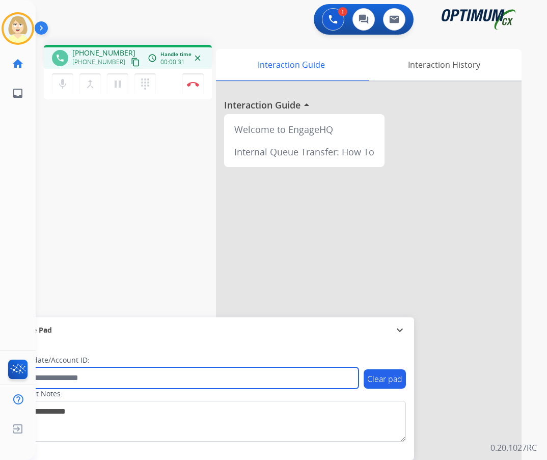
click at [63, 374] on input "text" at bounding box center [185, 377] width 345 height 21
paste input "*******"
type input "*******"
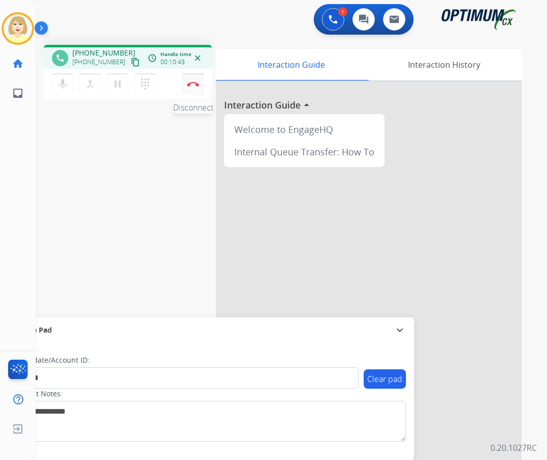
click at [195, 82] on img at bounding box center [193, 83] width 12 height 5
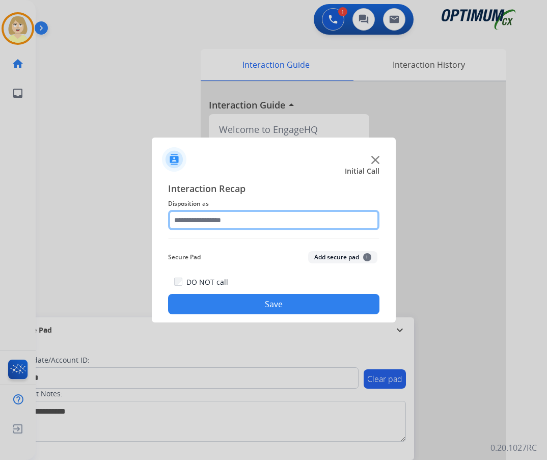
click at [204, 221] on input "text" at bounding box center [273, 220] width 211 height 20
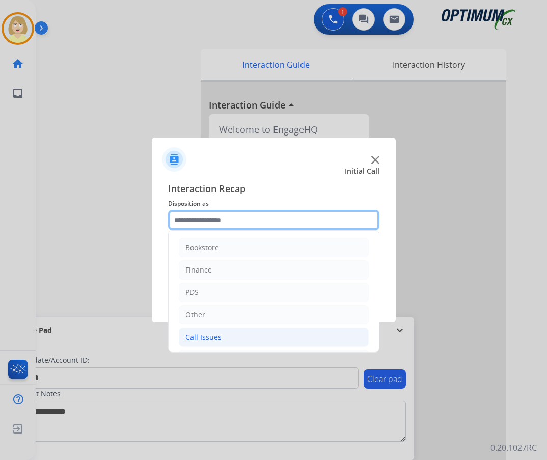
scroll to position [69, 0]
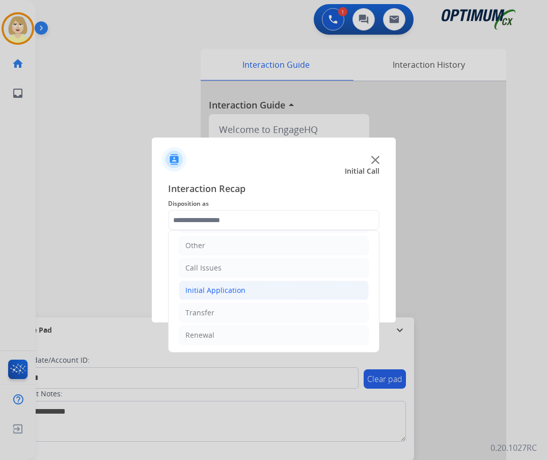
click at [216, 289] on div "Initial Application" at bounding box center [215, 290] width 60 height 10
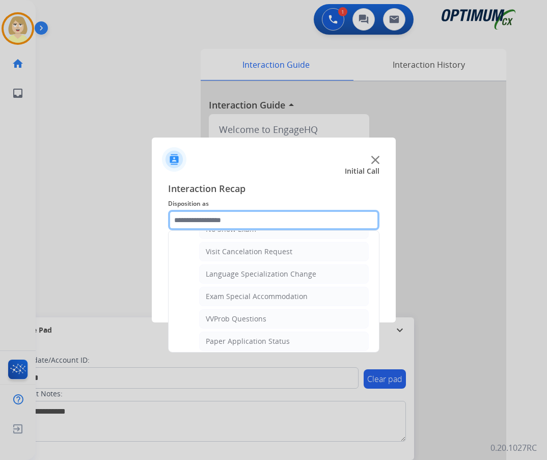
scroll to position [578, 0]
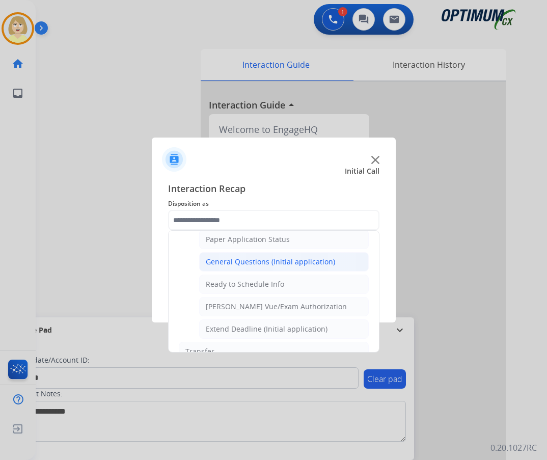
click at [270, 258] on div "General Questions (Initial application)" at bounding box center [270, 262] width 129 height 10
type input "**********"
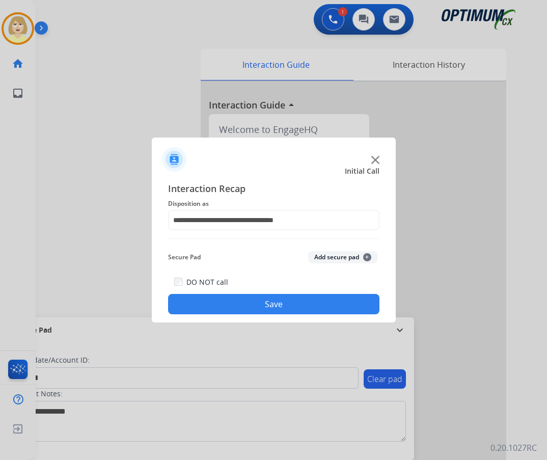
click at [317, 260] on button "Add secure pad +" at bounding box center [342, 257] width 69 height 12
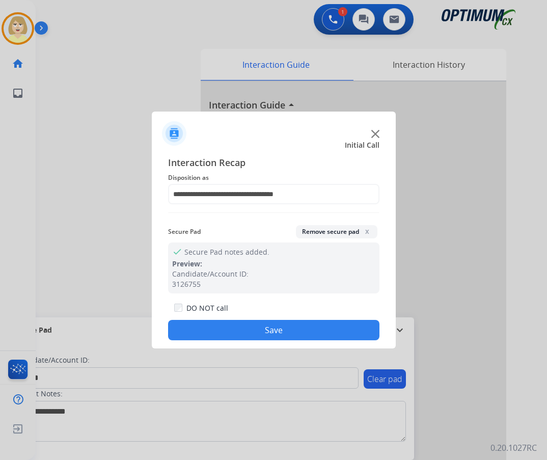
drag, startPoint x: 238, startPoint y: 330, endPoint x: 158, endPoint y: 271, distance: 99.5
click at [231, 327] on button "Save" at bounding box center [273, 330] width 211 height 20
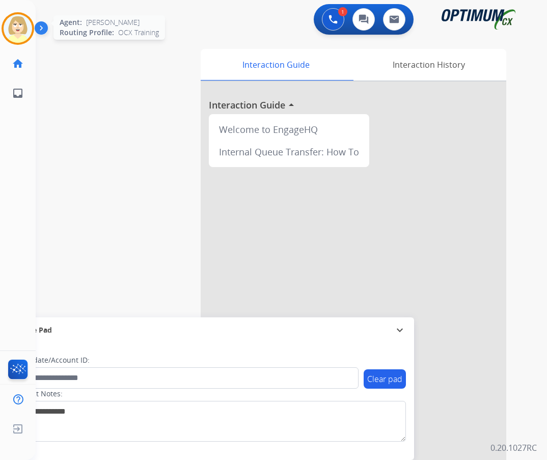
click at [17, 24] on img at bounding box center [18, 28] width 29 height 29
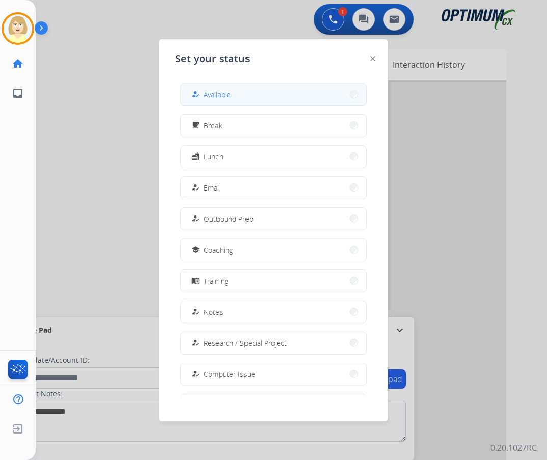
click at [211, 94] on span "Available" at bounding box center [217, 94] width 27 height 11
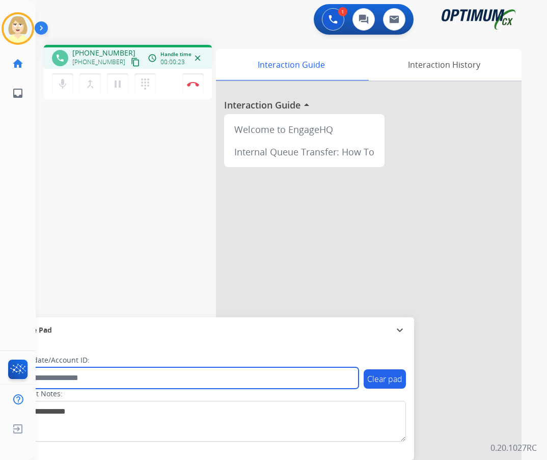
click at [59, 375] on input "text" at bounding box center [185, 377] width 345 height 21
paste input "*******"
type input "*******"
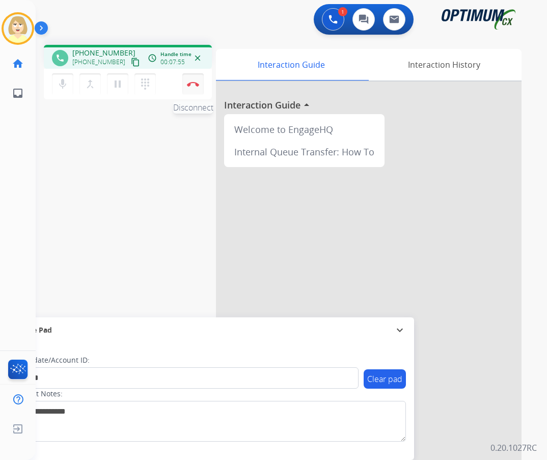
click at [195, 82] on img at bounding box center [193, 83] width 12 height 5
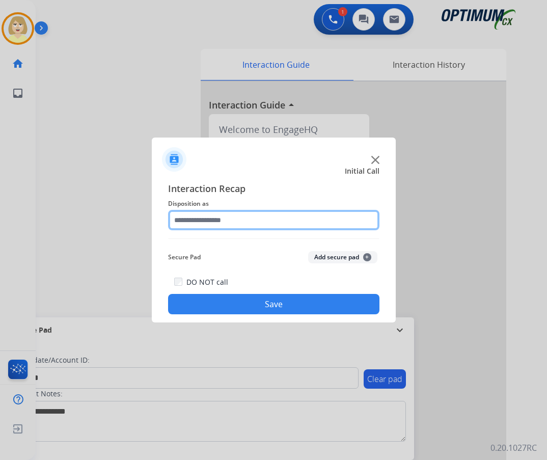
click at [220, 220] on input "text" at bounding box center [273, 220] width 211 height 20
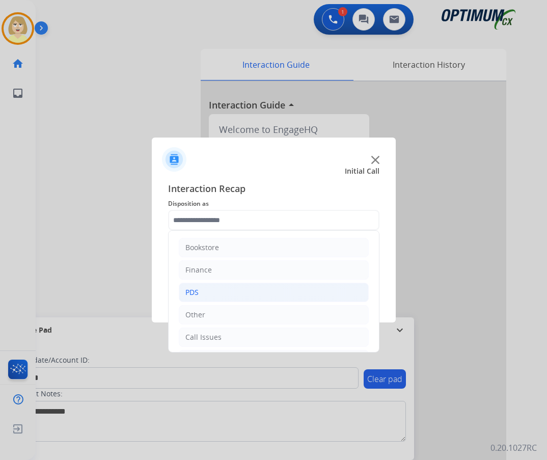
click at [194, 293] on div "PDS" at bounding box center [191, 292] width 13 height 10
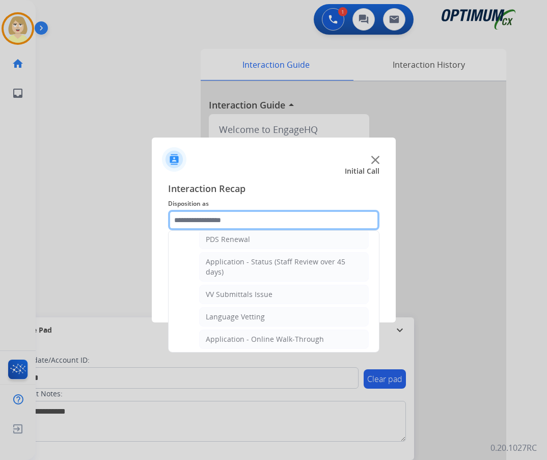
scroll to position [255, 0]
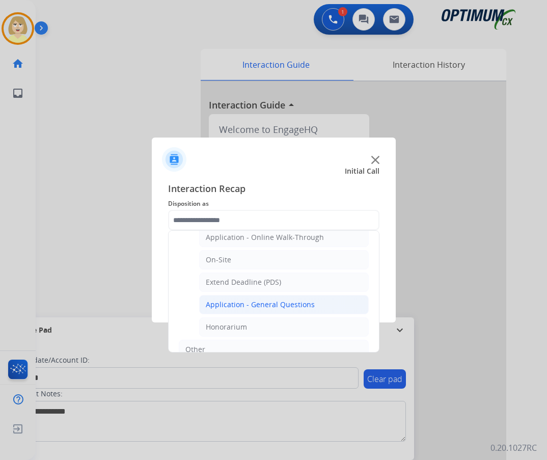
click at [244, 306] on div "Application - General Questions" at bounding box center [260, 304] width 109 height 10
type input "**********"
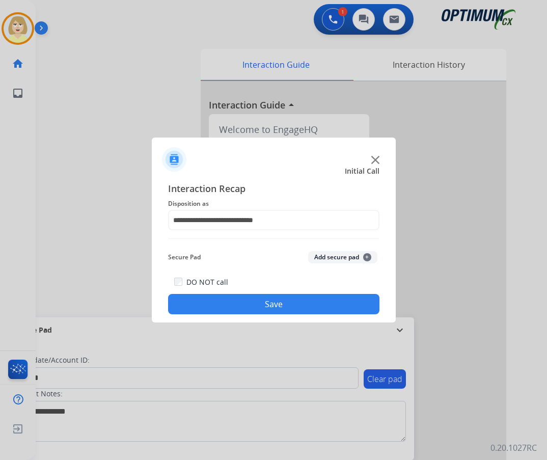
click at [333, 256] on button "Add secure pad +" at bounding box center [342, 257] width 69 height 12
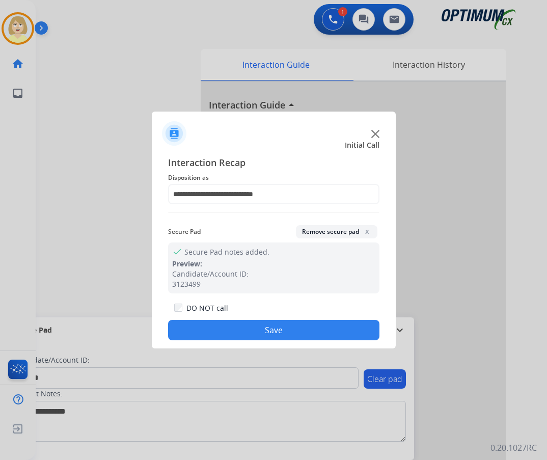
click at [266, 326] on button "Save" at bounding box center [273, 330] width 211 height 20
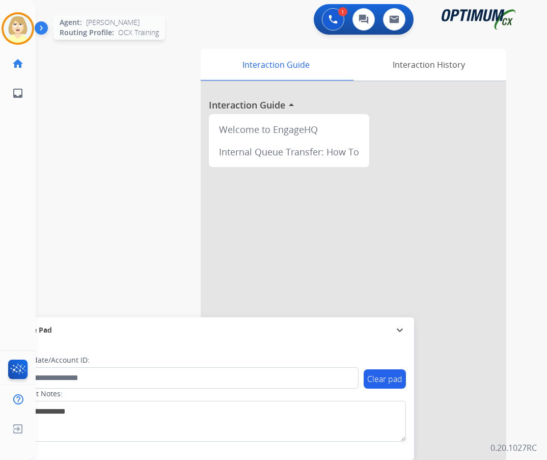
click at [19, 21] on img at bounding box center [18, 28] width 29 height 29
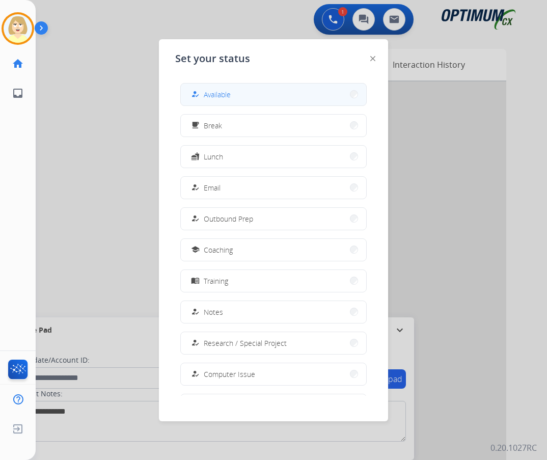
click at [226, 92] on span "Available" at bounding box center [217, 94] width 27 height 11
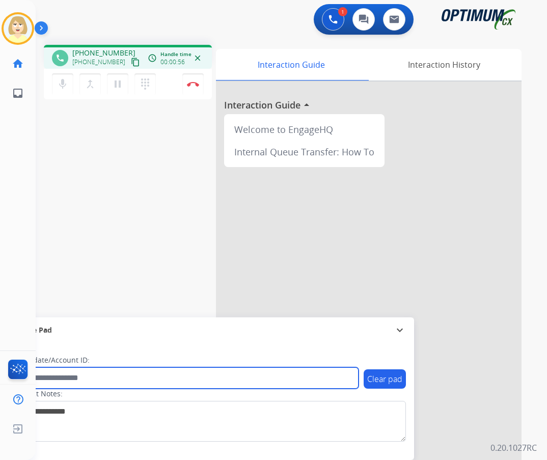
click at [61, 377] on input "text" at bounding box center [185, 377] width 345 height 21
paste input "*******"
type input "*******"
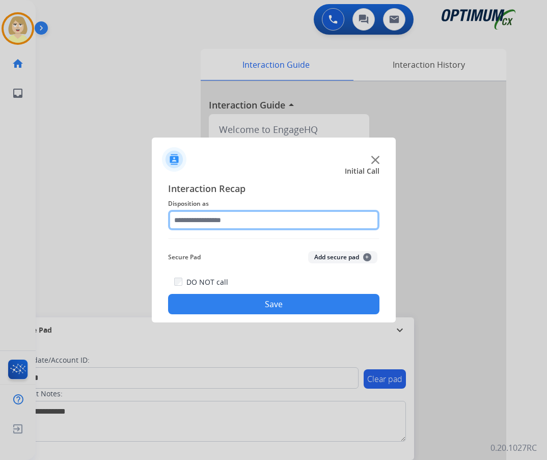
click at [200, 223] on input "text" at bounding box center [273, 220] width 211 height 20
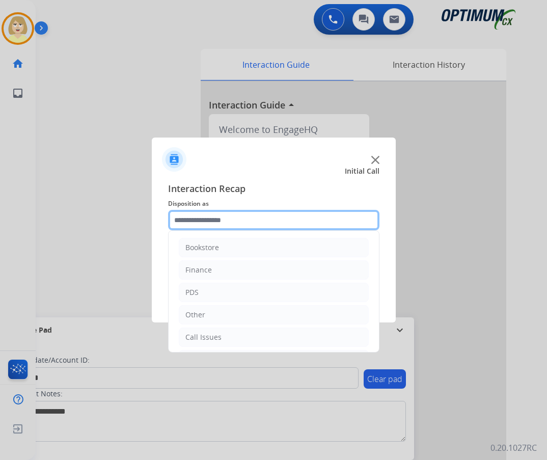
scroll to position [69, 0]
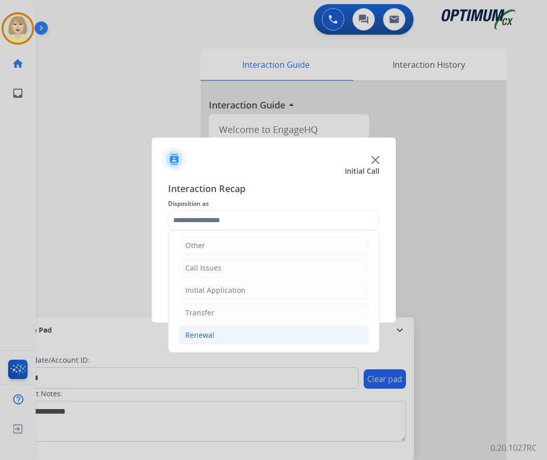
click at [198, 337] on div "Renewal" at bounding box center [199, 335] width 29 height 10
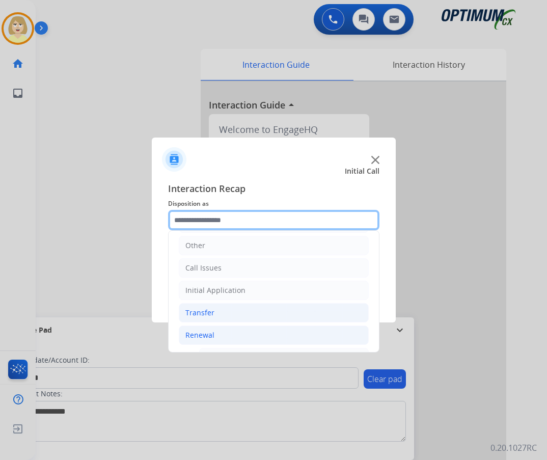
scroll to position [222, 0]
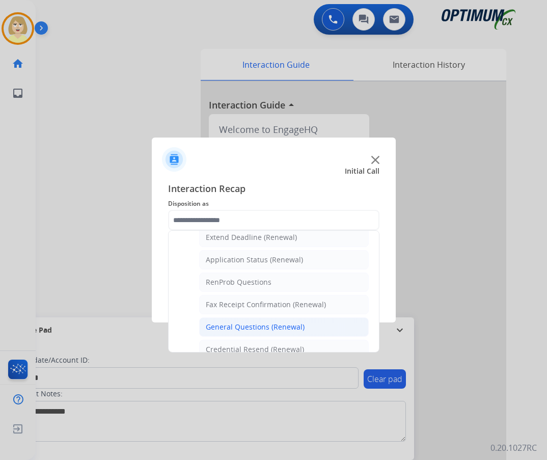
click at [243, 327] on div "General Questions (Renewal)" at bounding box center [255, 327] width 99 height 10
type input "**********"
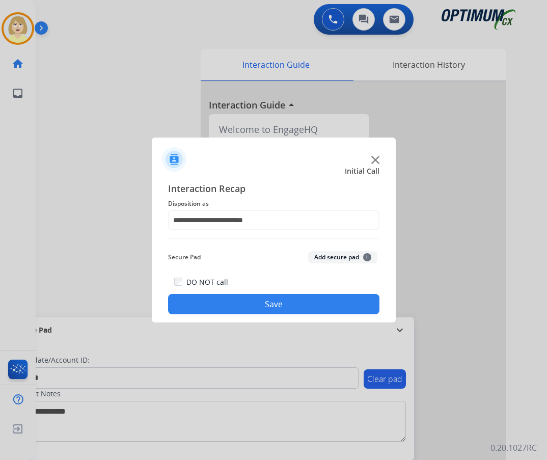
click at [328, 256] on button "Add secure pad +" at bounding box center [342, 257] width 69 height 12
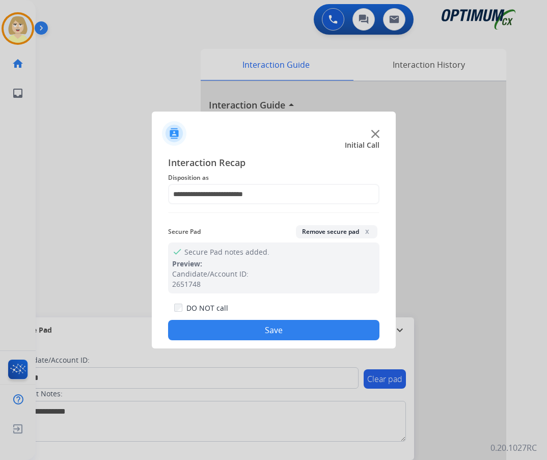
click at [222, 324] on button "Save" at bounding box center [273, 330] width 211 height 20
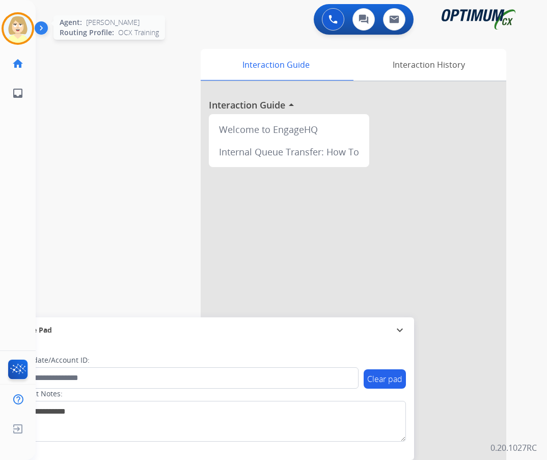
click at [10, 25] on img at bounding box center [18, 28] width 29 height 29
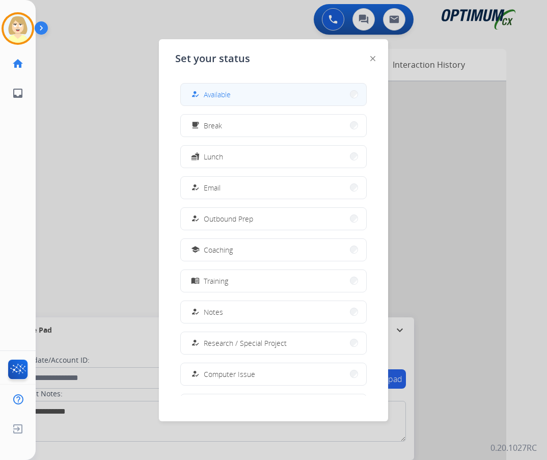
click at [218, 91] on span "Available" at bounding box center [217, 94] width 27 height 11
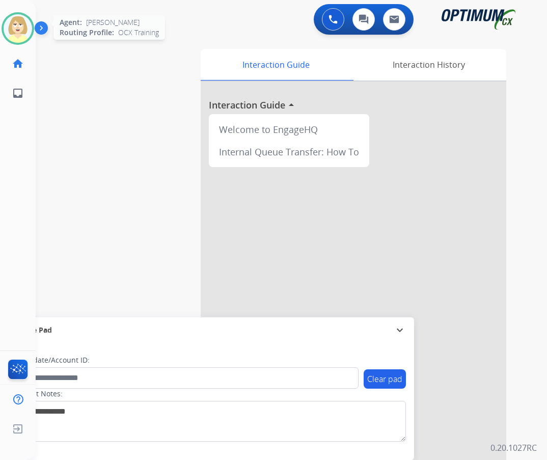
click at [14, 25] on img at bounding box center [18, 28] width 29 height 29
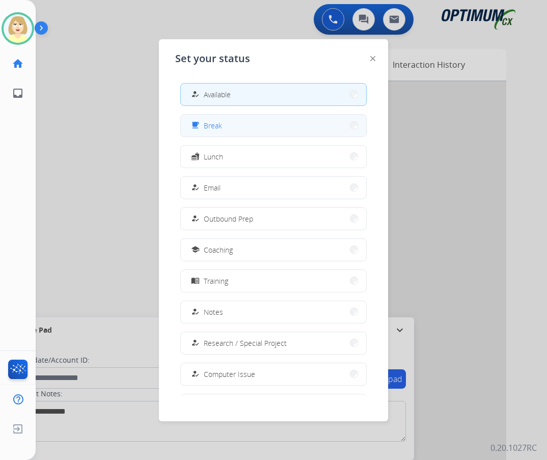
click at [218, 127] on span "Break" at bounding box center [213, 125] width 18 height 11
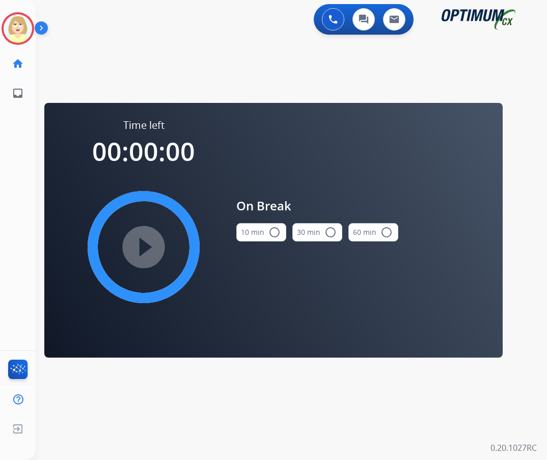
click at [260, 231] on button "10 min radio_button_unchecked" at bounding box center [261, 232] width 50 height 18
click at [148, 244] on mat-icon "play_circle_filled" at bounding box center [143, 247] width 12 height 12
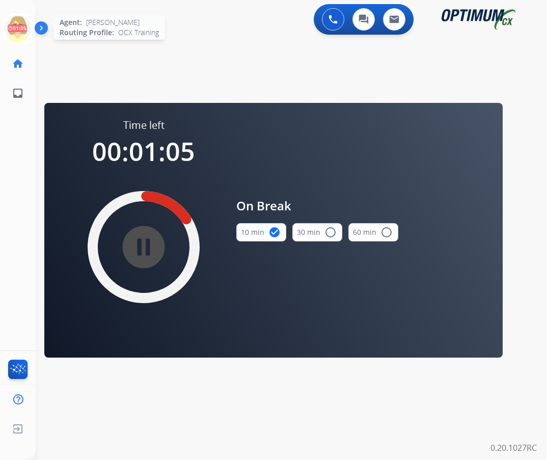
click at [22, 27] on icon at bounding box center [18, 28] width 33 height 33
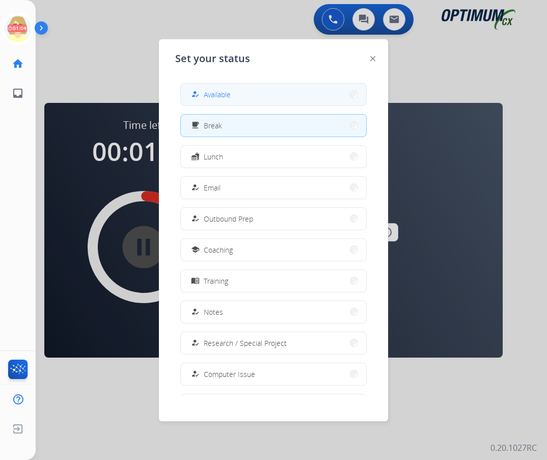
click at [225, 96] on span "Available" at bounding box center [217, 94] width 27 height 11
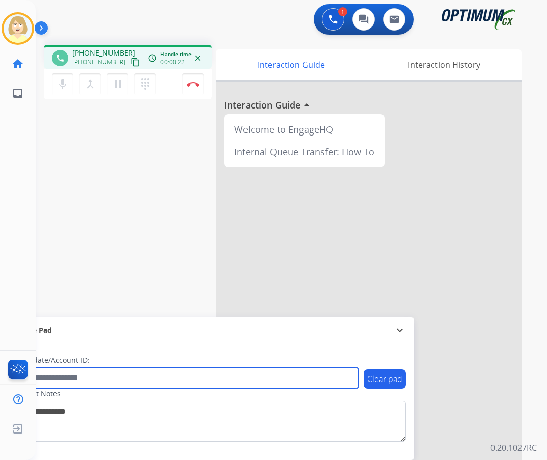
click at [65, 376] on input "text" at bounding box center [185, 377] width 345 height 21
paste input "*******"
type input "*******"
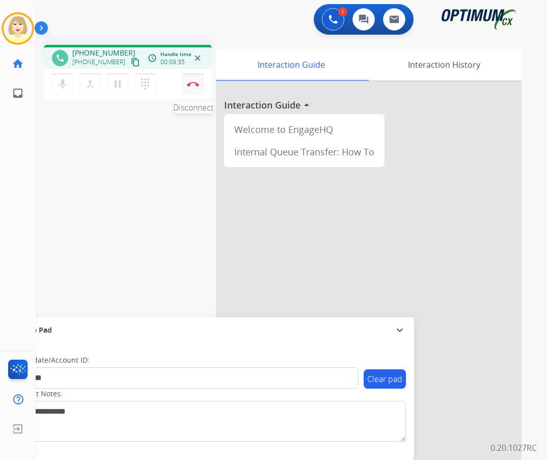
click at [191, 81] on button "Disconnect" at bounding box center [192, 83] width 21 height 21
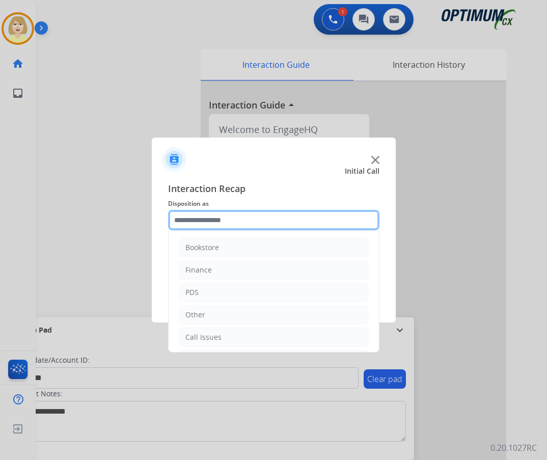
click at [199, 223] on input "text" at bounding box center [273, 220] width 211 height 20
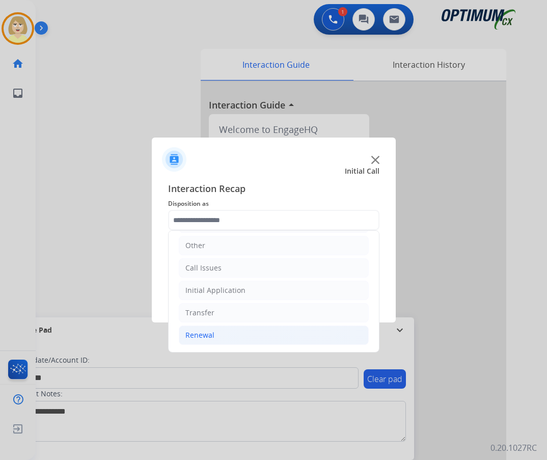
click at [200, 335] on div "Renewal" at bounding box center [199, 335] width 29 height 10
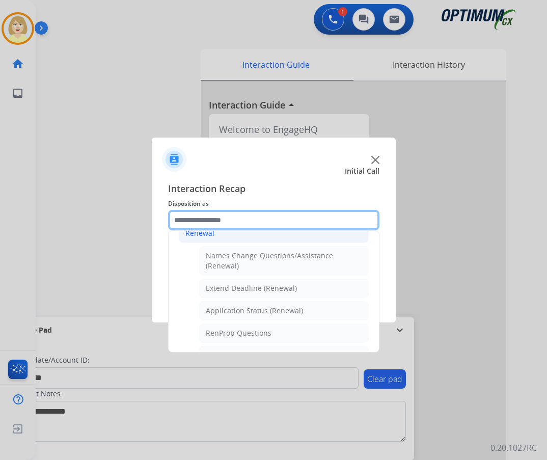
scroll to position [222, 0]
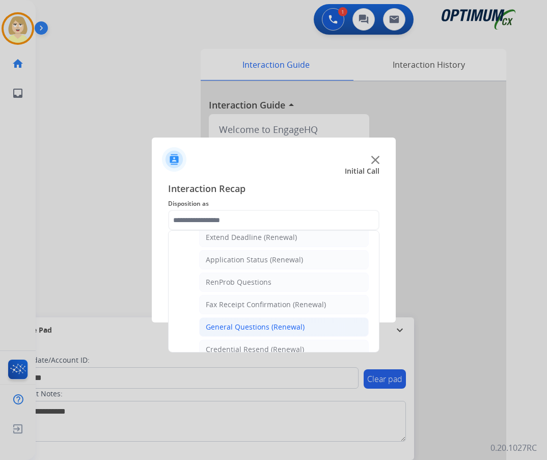
click at [230, 327] on div "General Questions (Renewal)" at bounding box center [255, 327] width 99 height 10
type input "**********"
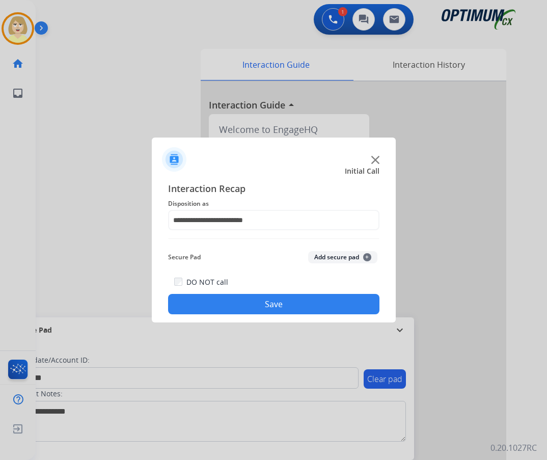
click at [333, 258] on button "Add secure pad +" at bounding box center [342, 257] width 69 height 12
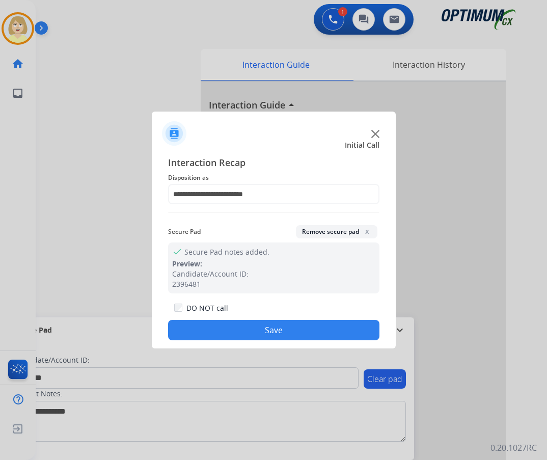
click at [242, 328] on button "Save" at bounding box center [273, 330] width 211 height 20
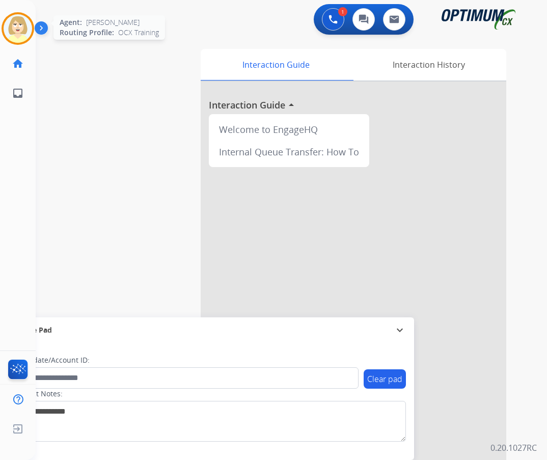
click at [16, 26] on img at bounding box center [18, 28] width 29 height 29
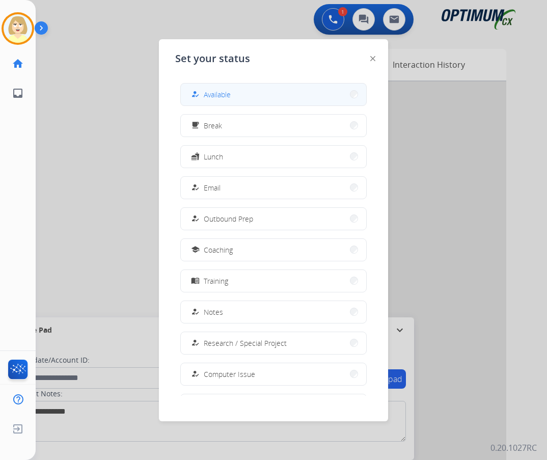
click at [217, 96] on span "Available" at bounding box center [217, 94] width 27 height 11
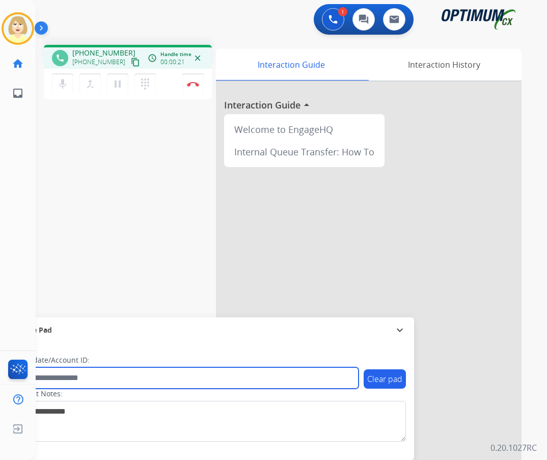
click at [71, 377] on input "text" at bounding box center [185, 377] width 345 height 21
paste input "*********"
type input "*********"
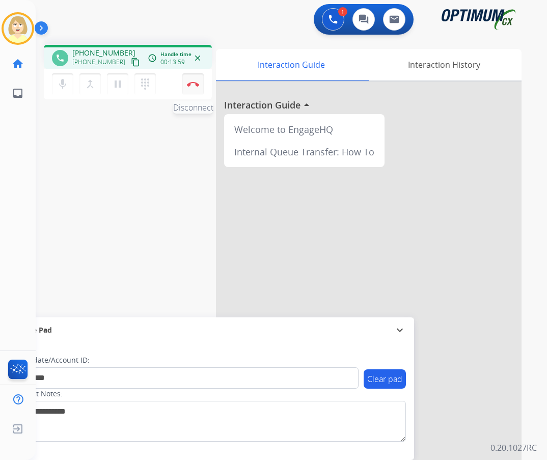
click at [197, 84] on img at bounding box center [193, 83] width 12 height 5
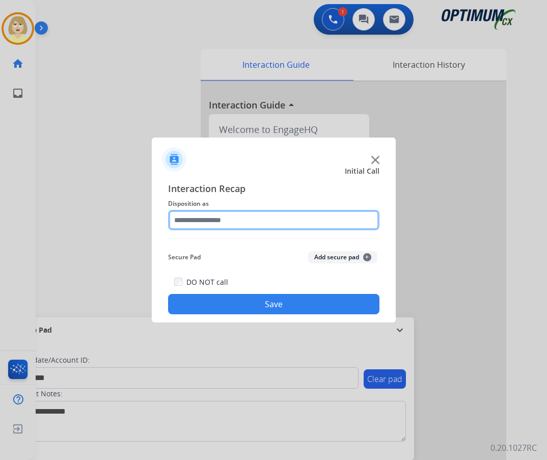
click at [188, 223] on input "text" at bounding box center [273, 220] width 211 height 20
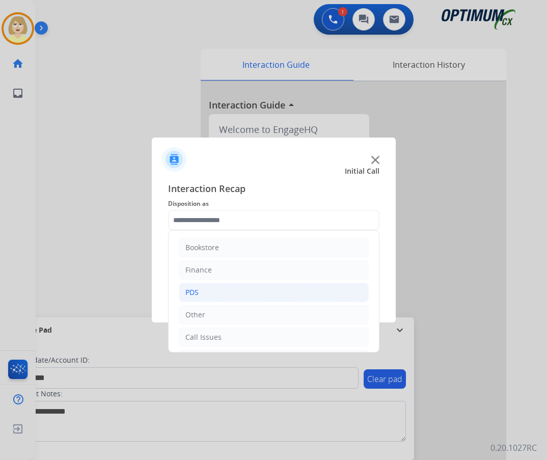
click at [195, 295] on div "PDS" at bounding box center [191, 292] width 13 height 10
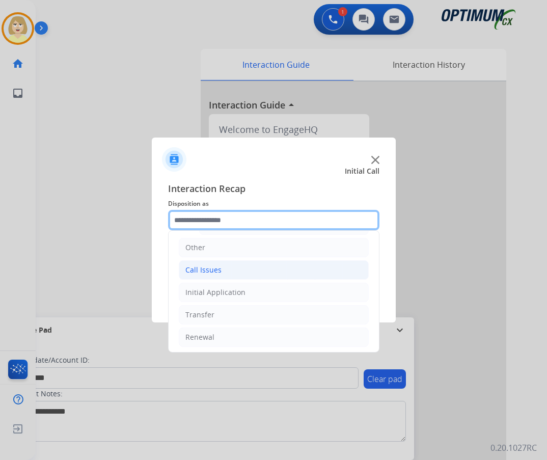
scroll to position [255, 0]
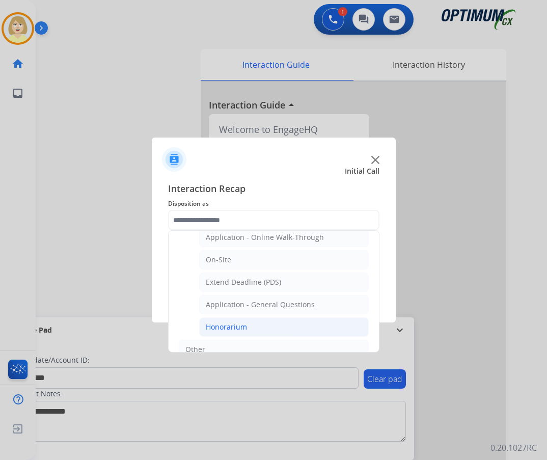
click at [224, 328] on div "Honorarium" at bounding box center [226, 327] width 41 height 10
type input "**********"
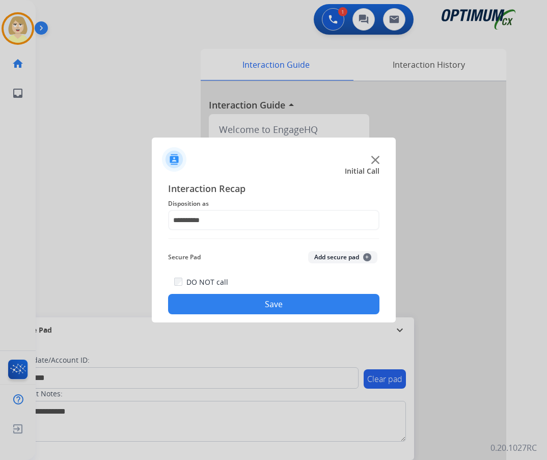
click at [328, 257] on button "Add secure pad +" at bounding box center [342, 257] width 69 height 12
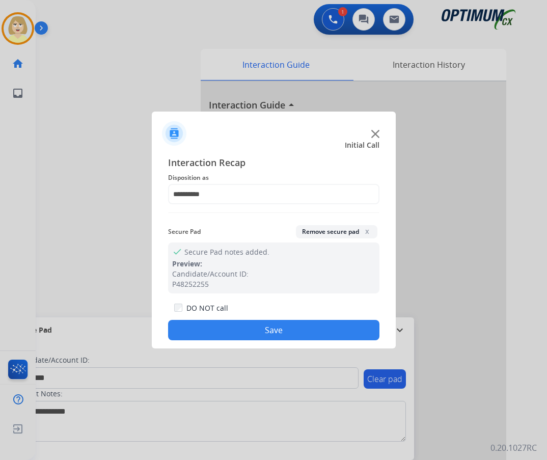
click at [236, 326] on button "Save" at bounding box center [273, 330] width 211 height 20
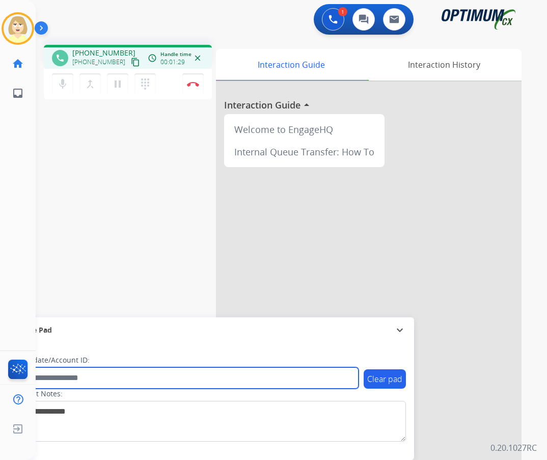
click at [47, 376] on input "text" at bounding box center [185, 377] width 345 height 21
paste input "*******"
type input "*******"
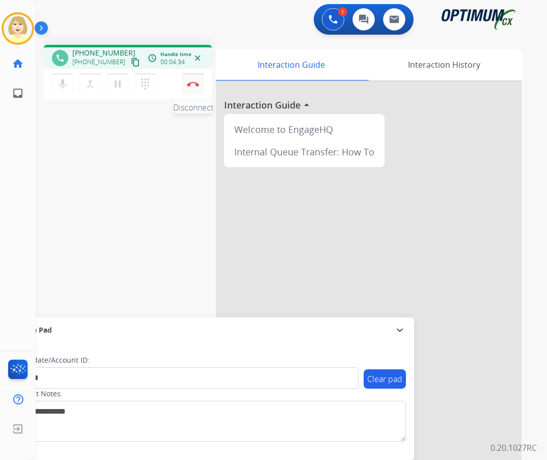
click at [194, 83] on img at bounding box center [193, 83] width 12 height 5
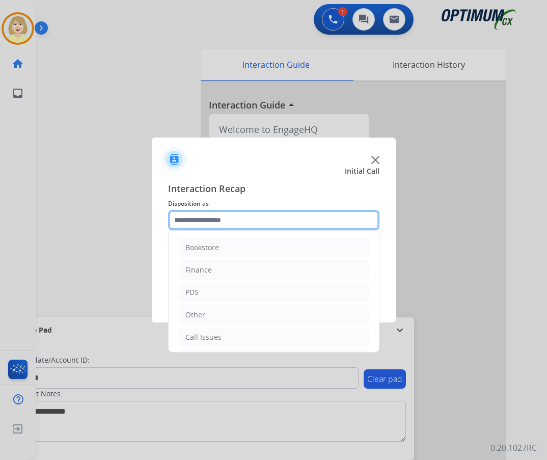
click at [198, 220] on input "text" at bounding box center [273, 220] width 211 height 20
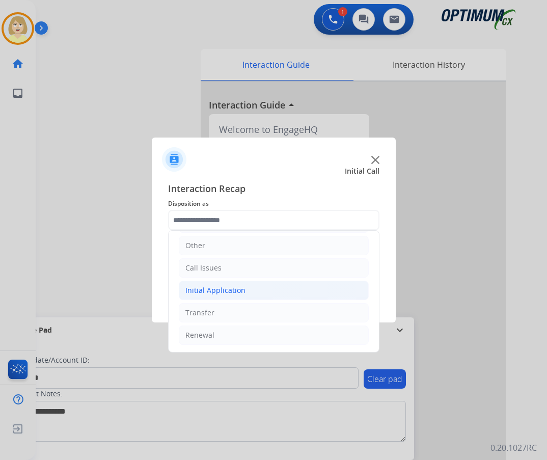
click at [208, 292] on div "Initial Application" at bounding box center [215, 290] width 60 height 10
click at [245, 314] on div "Credential Resend (Initial application)" at bounding box center [270, 313] width 129 height 10
type input "**********"
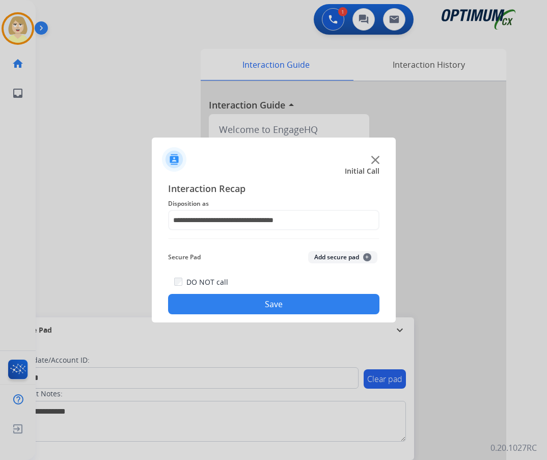
click at [336, 256] on button "Add secure pad +" at bounding box center [342, 257] width 69 height 12
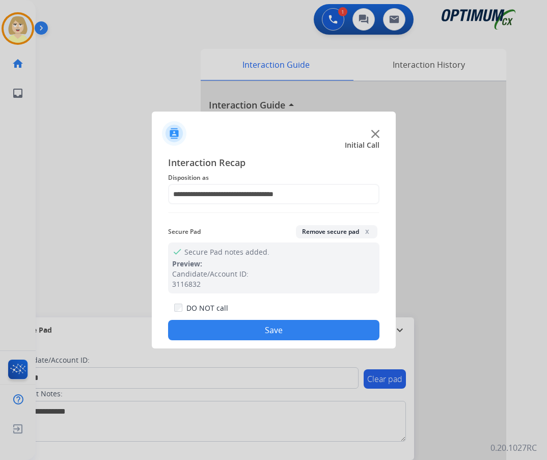
drag, startPoint x: 211, startPoint y: 327, endPoint x: 90, endPoint y: 159, distance: 207.2
click at [209, 326] on button "Save" at bounding box center [273, 330] width 211 height 20
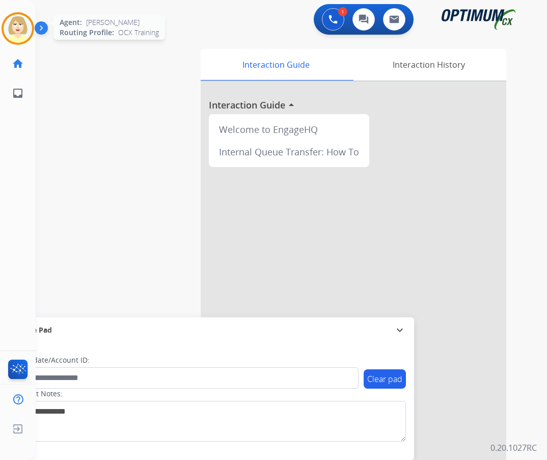
click at [9, 25] on img at bounding box center [18, 28] width 29 height 29
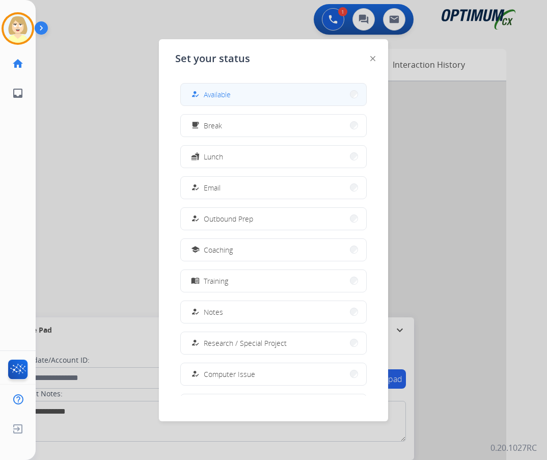
click at [220, 96] on span "Available" at bounding box center [217, 94] width 27 height 11
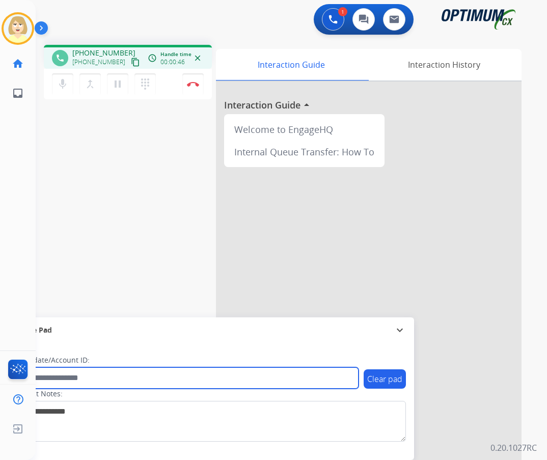
click at [59, 376] on input "text" at bounding box center [185, 377] width 345 height 21
paste input "*******"
type input "*******"
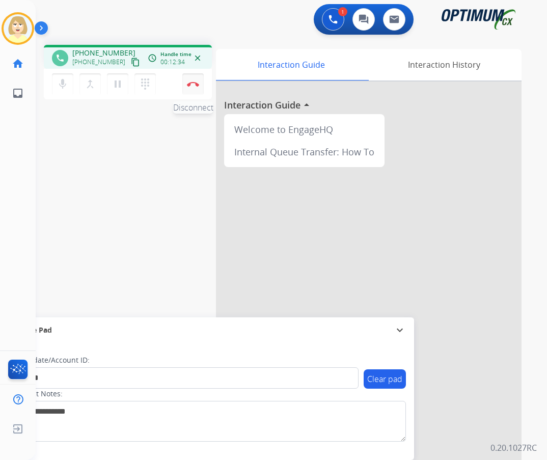
click at [192, 76] on button "Disconnect" at bounding box center [192, 83] width 21 height 21
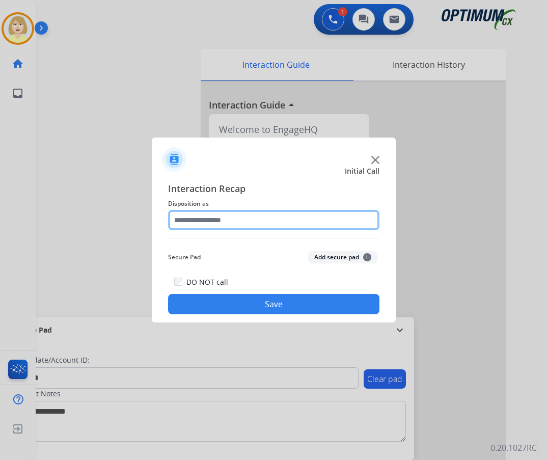
click at [207, 222] on input "text" at bounding box center [273, 220] width 211 height 20
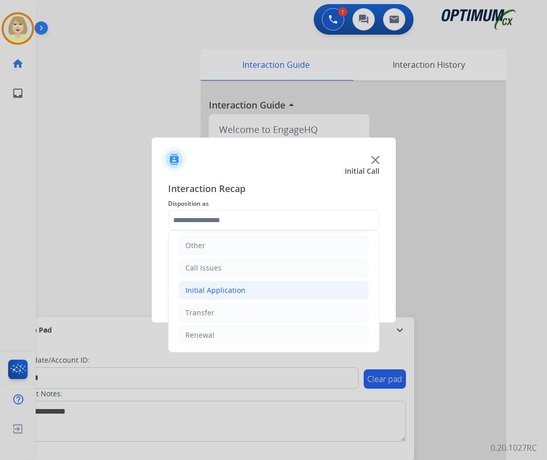
click at [215, 290] on div "Initial Application" at bounding box center [215, 290] width 60 height 10
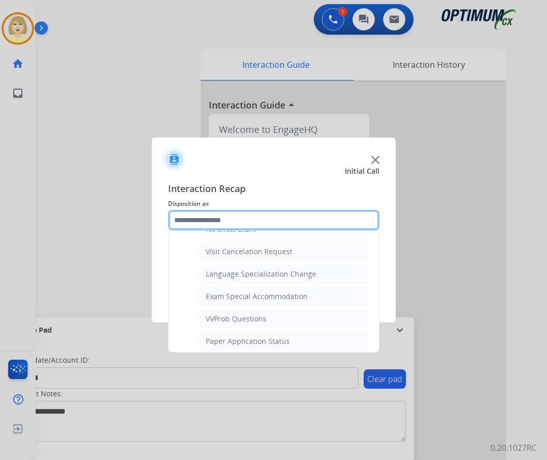
scroll to position [528, 0]
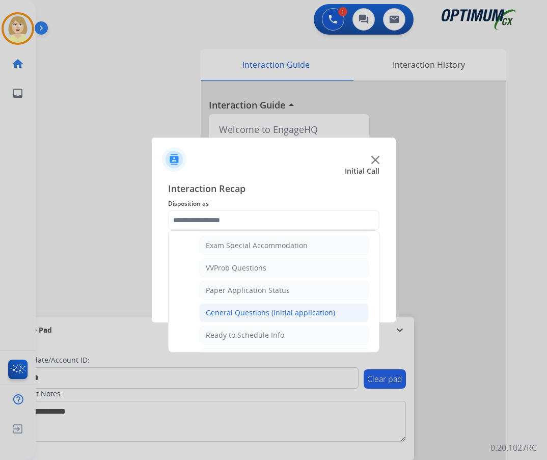
click at [233, 311] on div "General Questions (Initial application)" at bounding box center [270, 313] width 129 height 10
type input "**********"
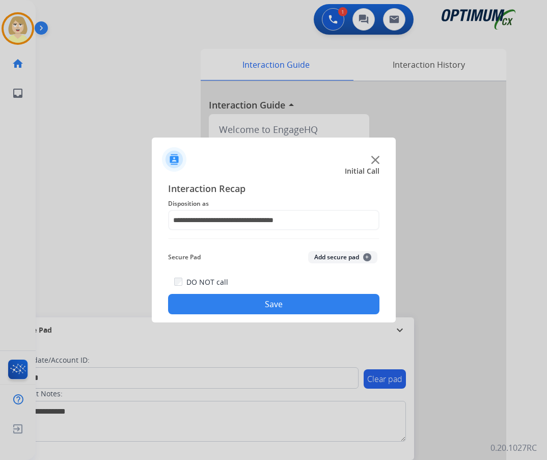
click at [327, 253] on button "Add secure pad +" at bounding box center [342, 257] width 69 height 12
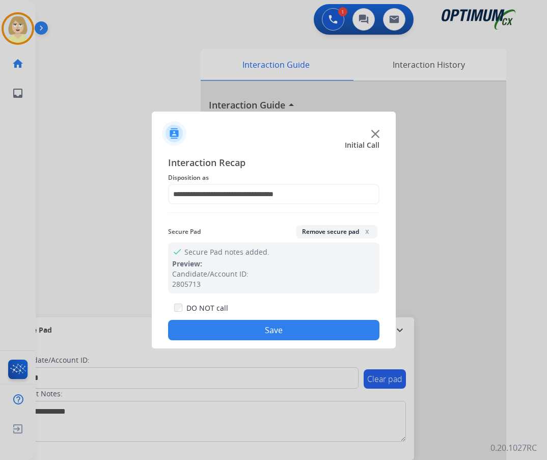
click at [228, 326] on button "Save" at bounding box center [273, 330] width 211 height 20
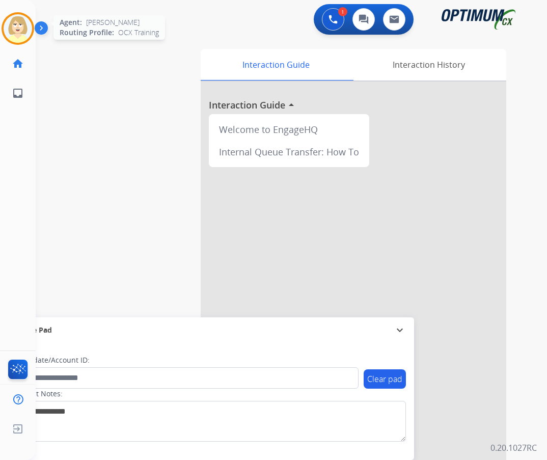
click at [13, 20] on img at bounding box center [18, 28] width 29 height 29
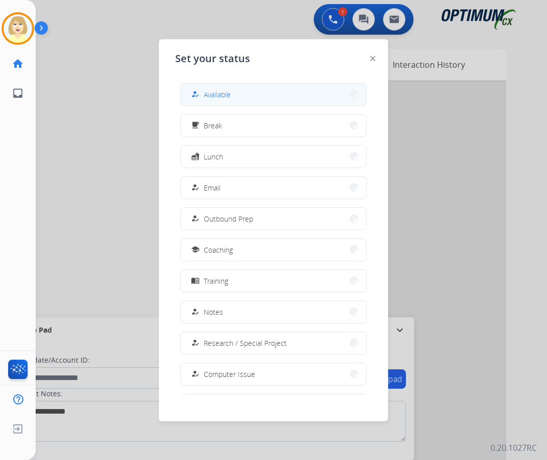
click at [222, 93] on span "Available" at bounding box center [217, 94] width 27 height 11
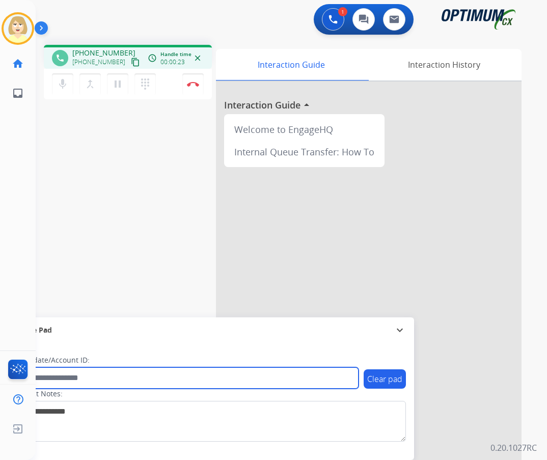
click at [63, 379] on input "text" at bounding box center [185, 377] width 345 height 21
paste input "*******"
type input "*******"
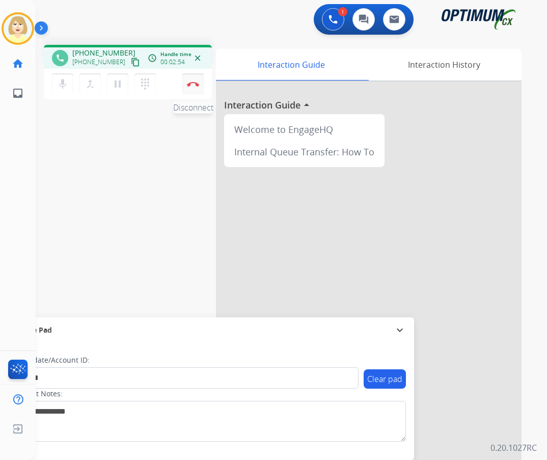
click at [191, 83] on img at bounding box center [193, 83] width 12 height 5
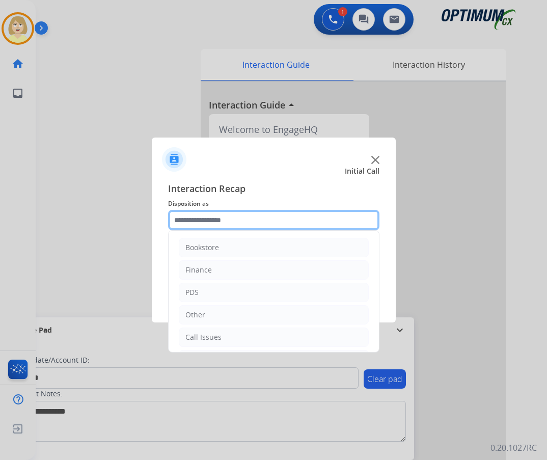
click at [203, 219] on input "text" at bounding box center [273, 220] width 211 height 20
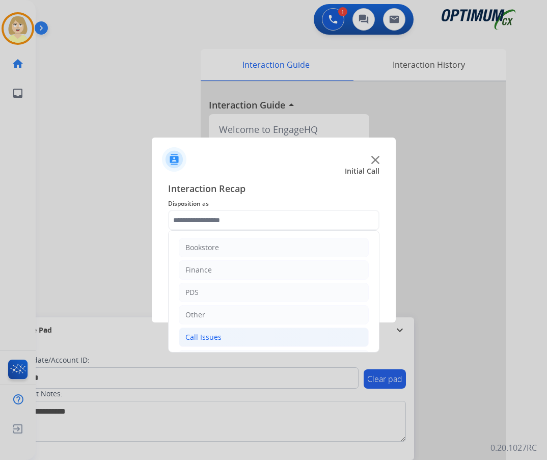
click at [207, 332] on div "Call Issues" at bounding box center [203, 337] width 36 height 10
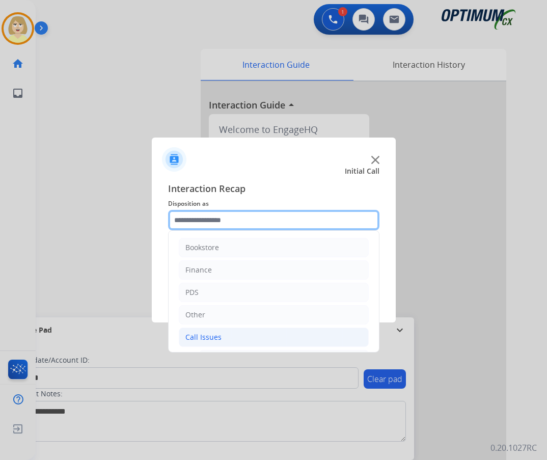
scroll to position [153, 0]
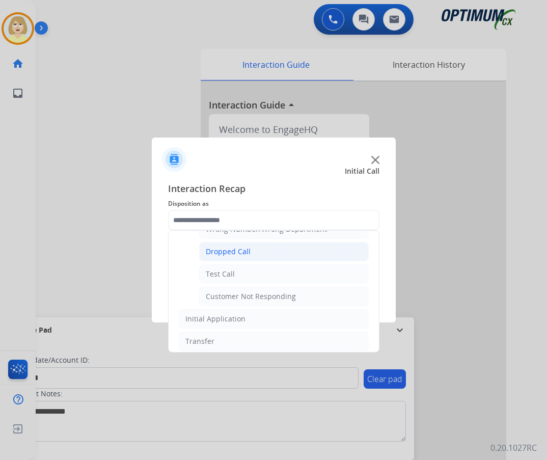
click at [224, 251] on div "Dropped Call" at bounding box center [228, 251] width 45 height 10
type input "**********"
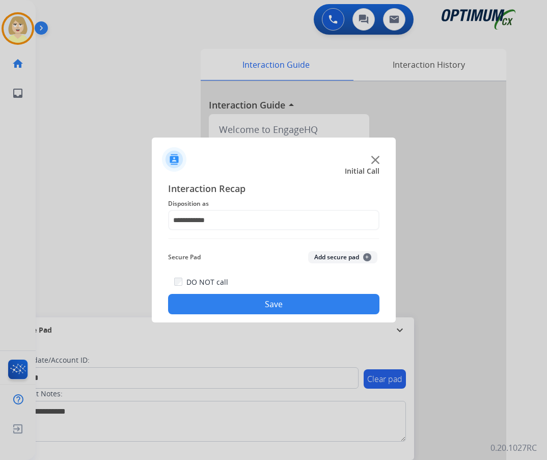
click at [251, 305] on button "Save" at bounding box center [273, 304] width 211 height 20
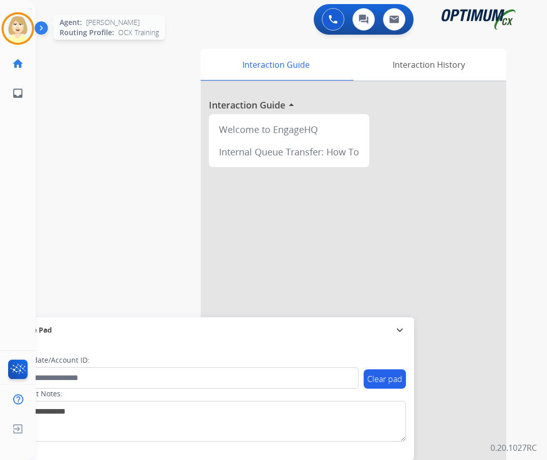
click at [15, 24] on img at bounding box center [18, 28] width 29 height 29
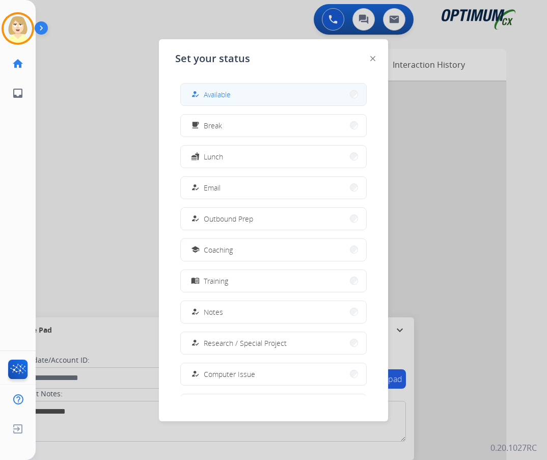
click at [213, 97] on span "Available" at bounding box center [217, 94] width 27 height 11
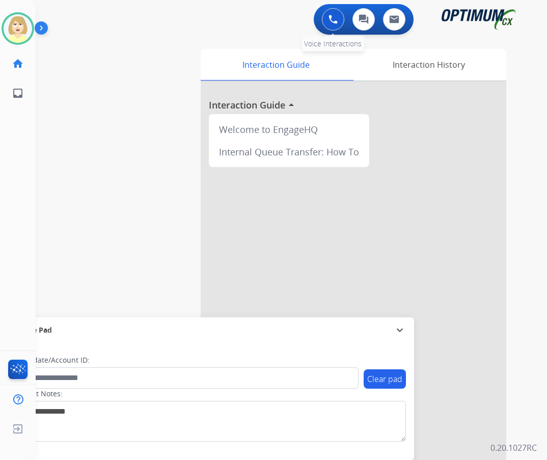
drag, startPoint x: 331, startPoint y: 17, endPoint x: 324, endPoint y: 18, distance: 7.1
click at [331, 17] on img at bounding box center [332, 19] width 9 height 9
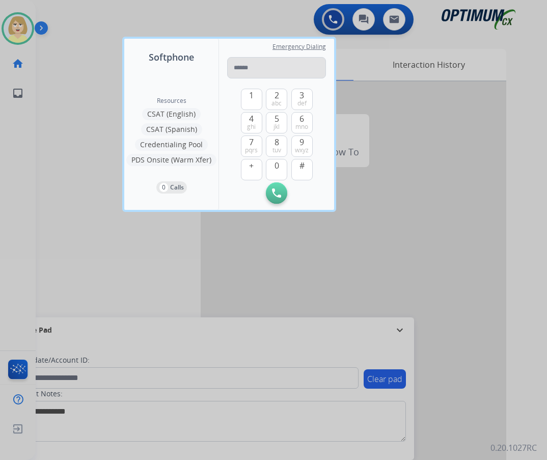
click at [253, 67] on input "tel" at bounding box center [276, 67] width 99 height 21
type input "**********"
click at [271, 186] on button "Initiate Call" at bounding box center [276, 192] width 21 height 21
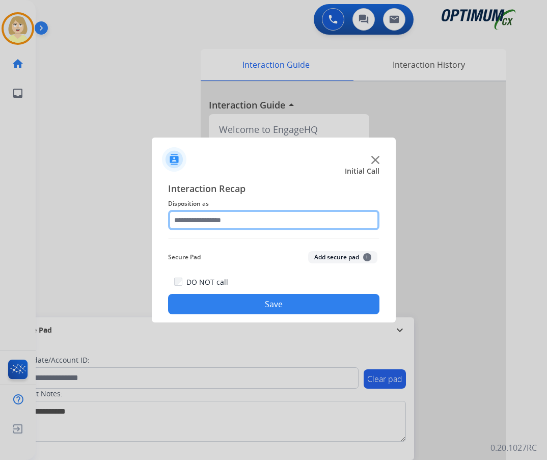
drag, startPoint x: 196, startPoint y: 219, endPoint x: 200, endPoint y: 224, distance: 5.8
click at [196, 219] on input "text" at bounding box center [273, 220] width 211 height 20
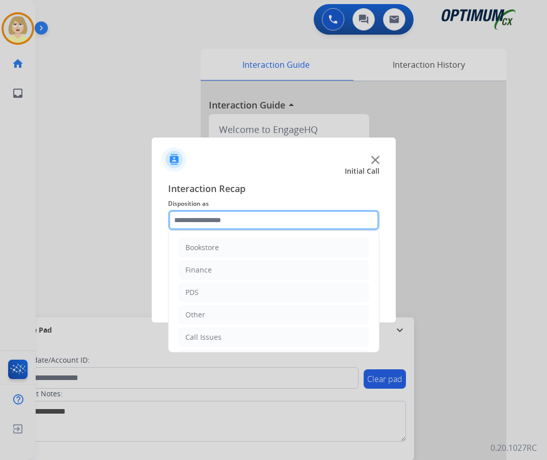
scroll to position [69, 0]
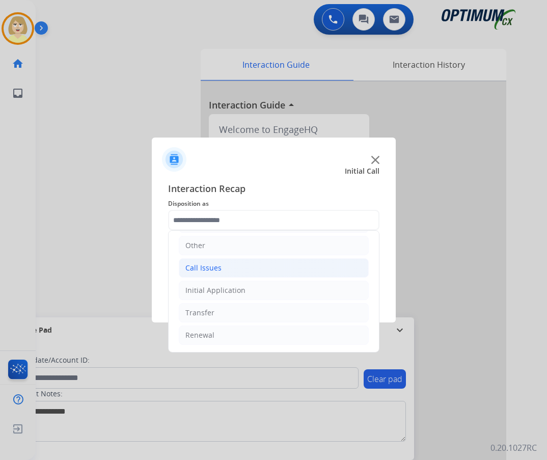
click at [207, 266] on div "Call Issues" at bounding box center [203, 268] width 36 height 10
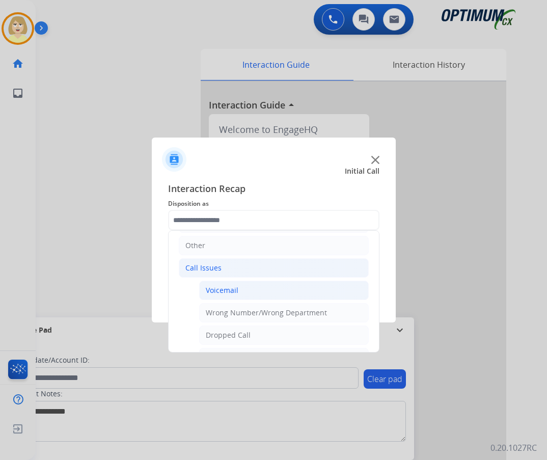
click at [227, 289] on div "Voicemail" at bounding box center [222, 290] width 33 height 10
type input "*********"
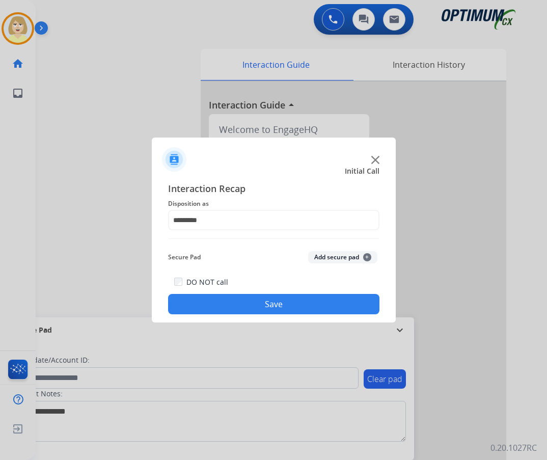
click at [314, 254] on button "Add secure pad +" at bounding box center [342, 257] width 69 height 12
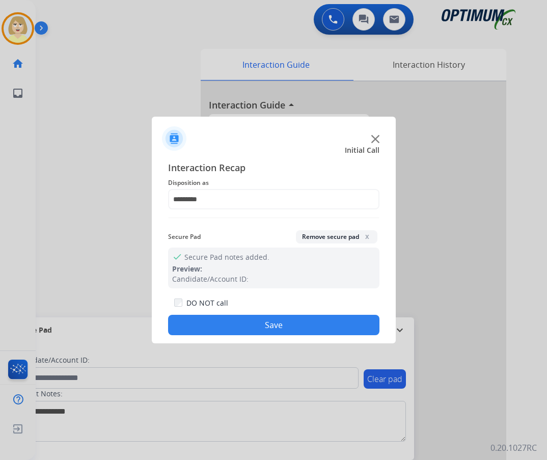
click at [267, 323] on button "Save" at bounding box center [273, 325] width 211 height 20
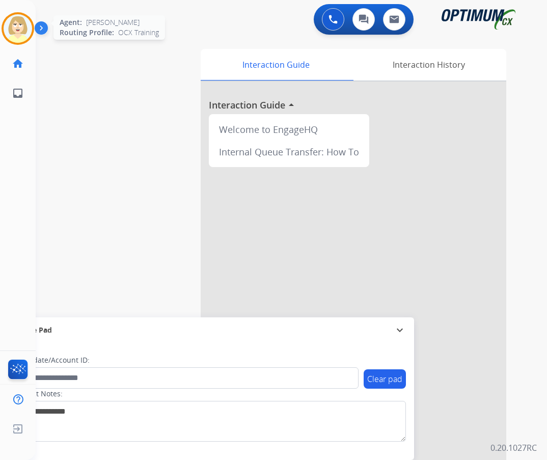
click at [14, 30] on img at bounding box center [18, 28] width 29 height 29
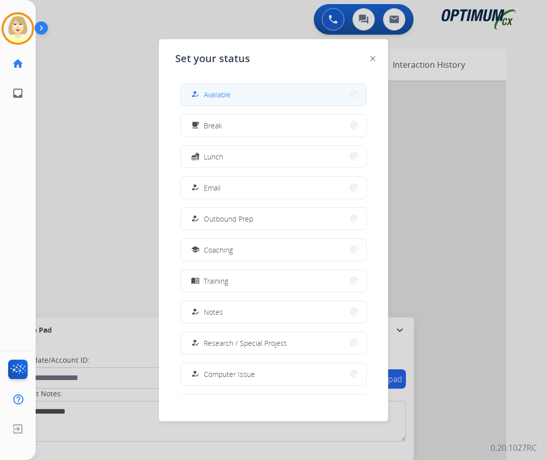
click at [219, 93] on span "Available" at bounding box center [217, 94] width 27 height 11
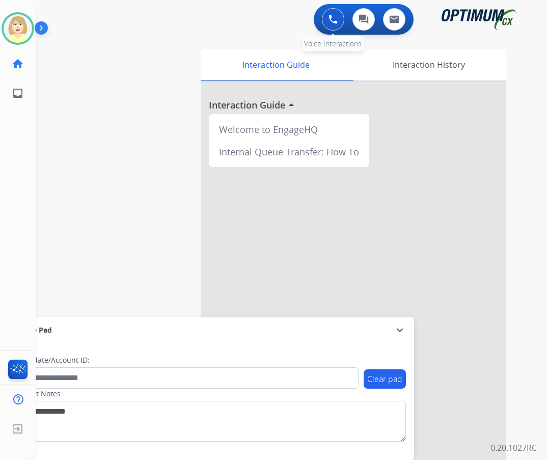
click at [326, 24] on button at bounding box center [333, 19] width 22 height 22
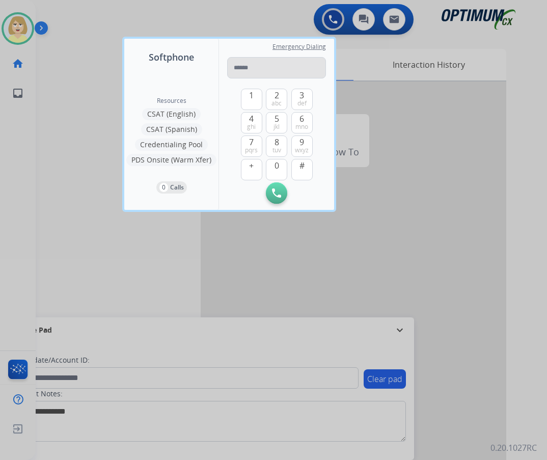
click at [248, 69] on input "tel" at bounding box center [276, 67] width 99 height 21
type input "**********"
click at [278, 194] on img at bounding box center [276, 192] width 9 height 9
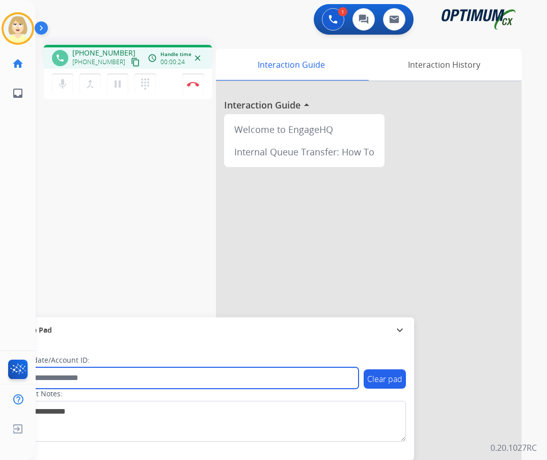
click at [49, 377] on input "text" at bounding box center [185, 377] width 345 height 21
paste input "*******"
type input "*******"
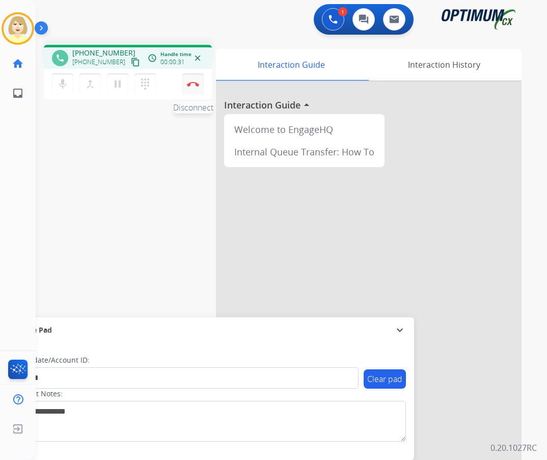
click at [194, 82] on img at bounding box center [193, 83] width 12 height 5
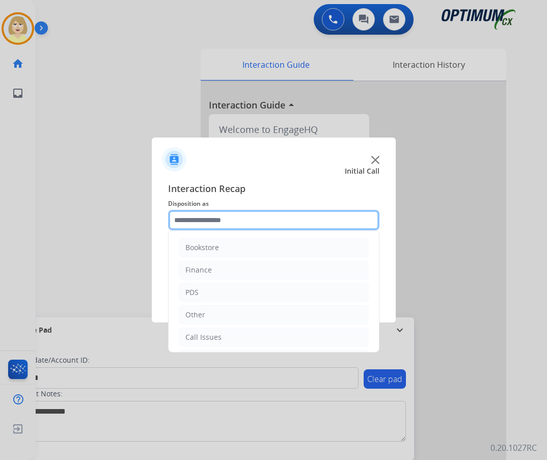
click at [200, 225] on input "text" at bounding box center [273, 220] width 211 height 20
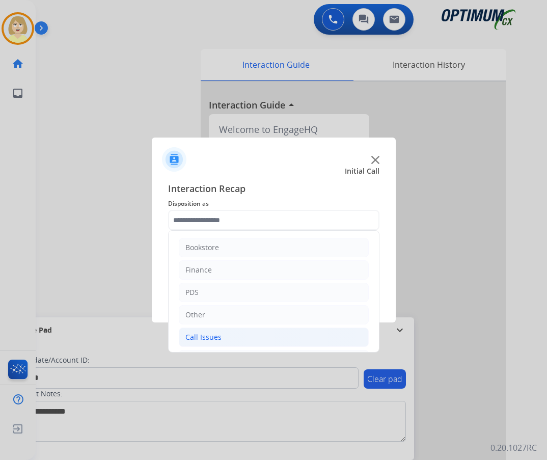
click at [210, 340] on div "Call Issues" at bounding box center [203, 337] width 36 height 10
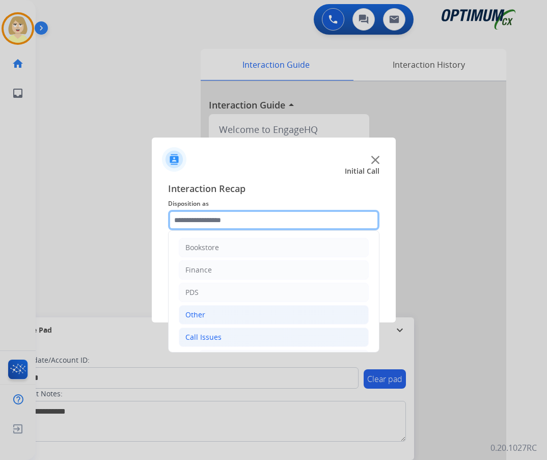
scroll to position [51, 0]
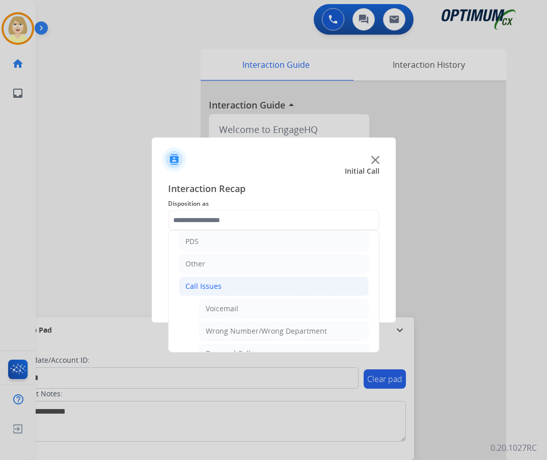
drag, startPoint x: 229, startPoint y: 310, endPoint x: 261, endPoint y: 313, distance: 31.7
click at [229, 309] on div "Voicemail" at bounding box center [222, 309] width 33 height 10
type input "*********"
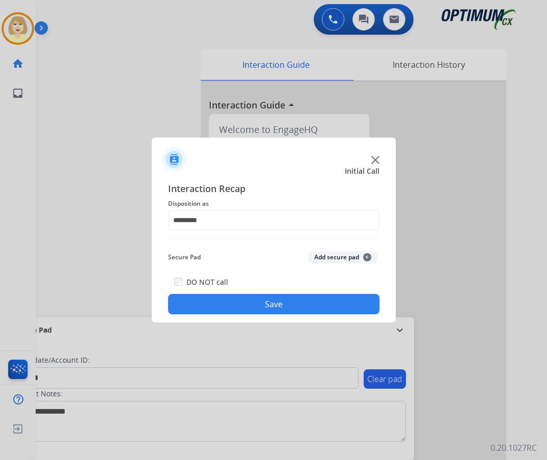
click at [329, 257] on button "Add secure pad +" at bounding box center [342, 257] width 69 height 12
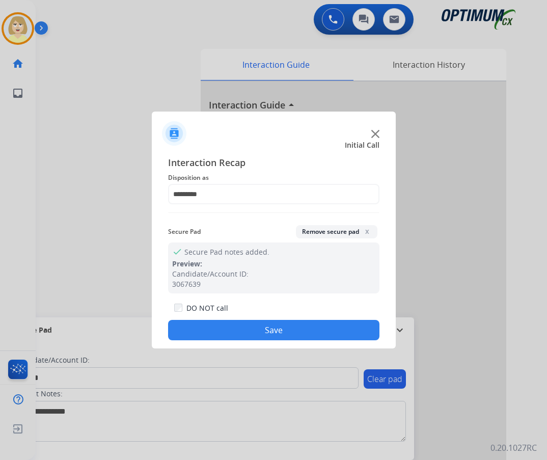
click at [238, 325] on button "Save" at bounding box center [273, 330] width 211 height 20
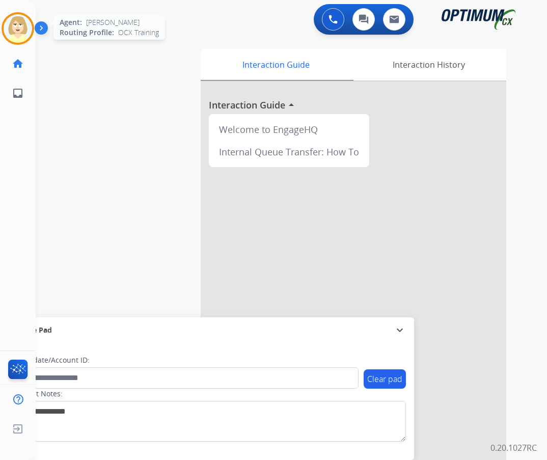
click at [17, 28] on img at bounding box center [18, 28] width 29 height 29
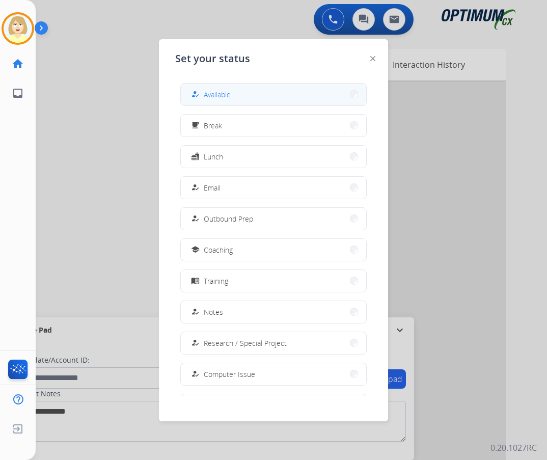
click at [225, 97] on span "Available" at bounding box center [217, 94] width 27 height 11
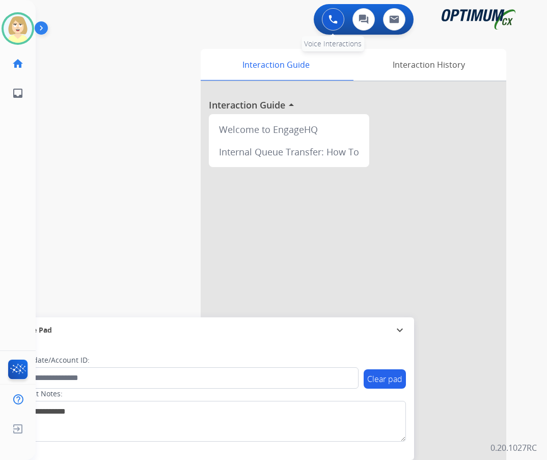
click at [329, 16] on img at bounding box center [332, 19] width 9 height 9
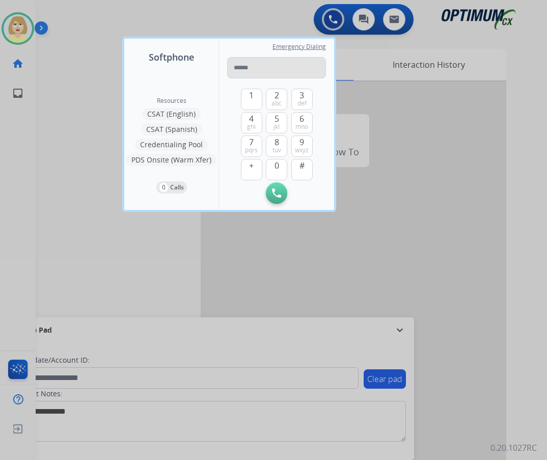
click at [248, 69] on input "tel" at bounding box center [276, 67] width 99 height 21
type input "*******"
click at [274, 195] on img at bounding box center [276, 192] width 9 height 9
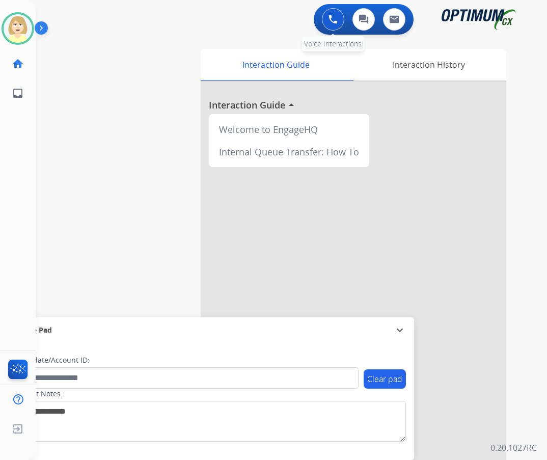
click at [329, 17] on img at bounding box center [332, 19] width 9 height 9
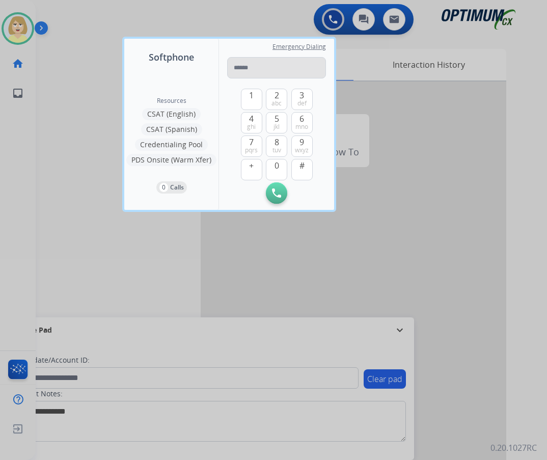
click at [232, 66] on input "tel" at bounding box center [276, 67] width 99 height 21
type input "**********"
click at [279, 196] on img at bounding box center [276, 192] width 9 height 9
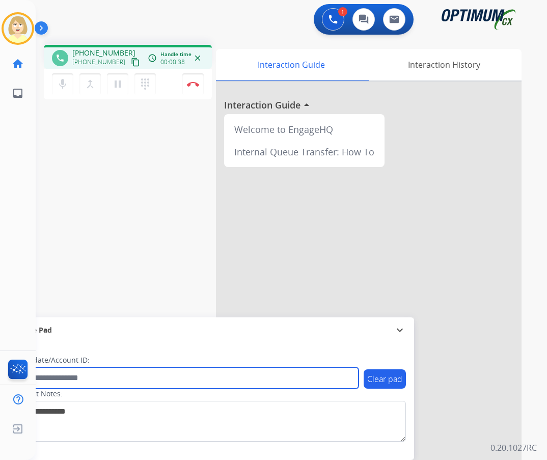
click at [69, 377] on input "text" at bounding box center [185, 377] width 345 height 21
paste input "*******"
type input "*******"
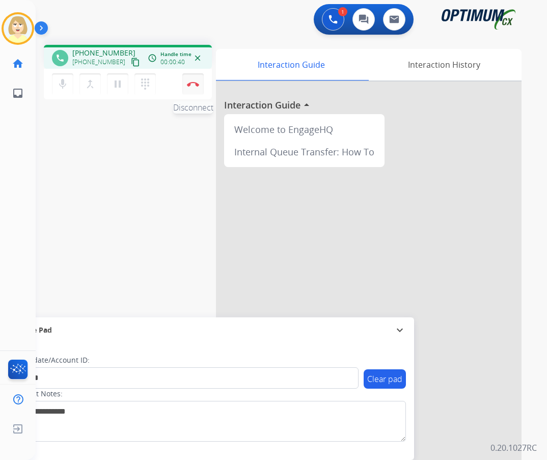
click at [191, 86] on img at bounding box center [193, 83] width 12 height 5
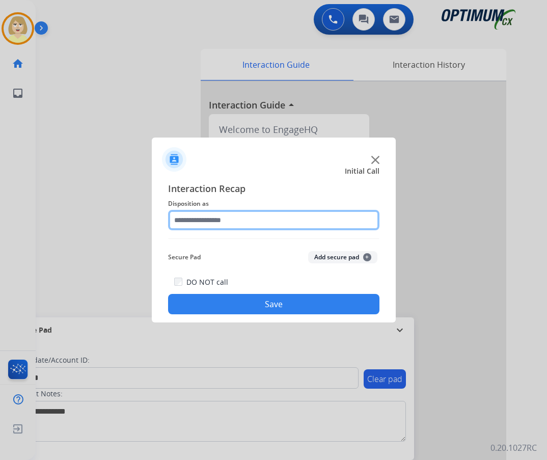
click at [196, 221] on input "text" at bounding box center [273, 220] width 211 height 20
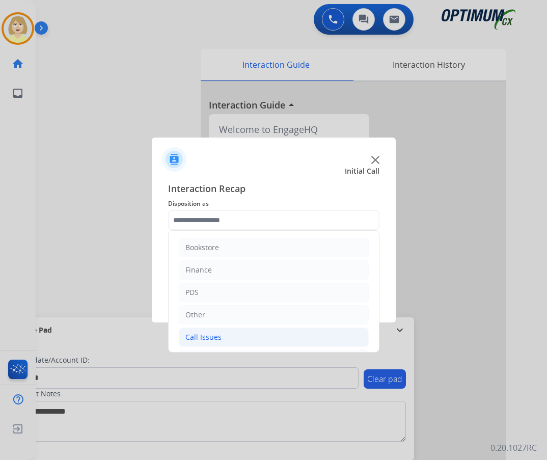
click at [204, 337] on div "Call Issues" at bounding box center [203, 337] width 36 height 10
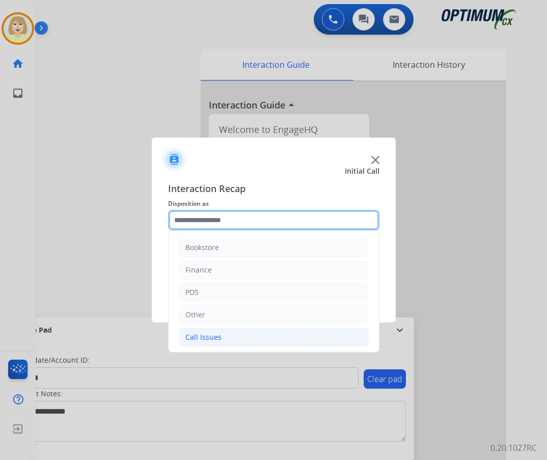
scroll to position [102, 0]
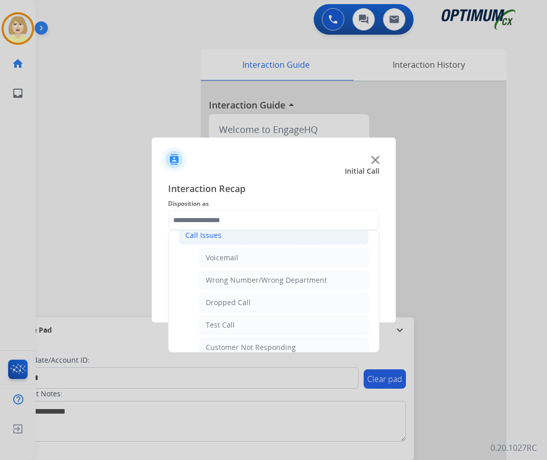
click at [219, 259] on div "Voicemail" at bounding box center [222, 258] width 33 height 10
type input "*********"
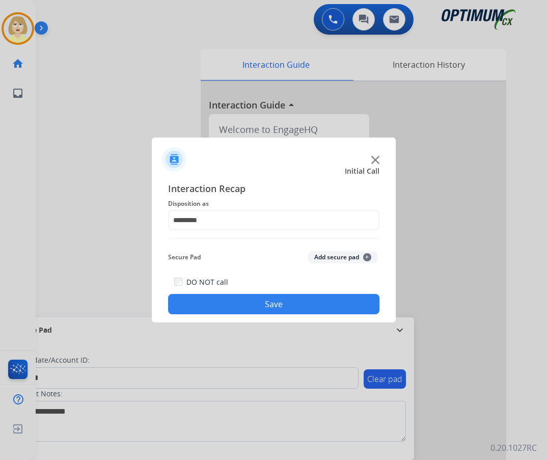
click at [329, 259] on button "Add secure pad +" at bounding box center [342, 257] width 69 height 12
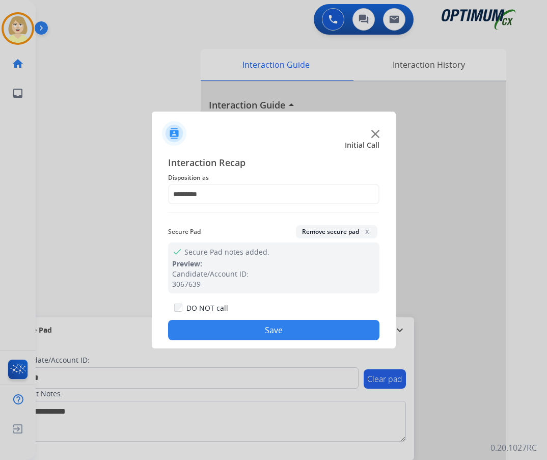
drag, startPoint x: 225, startPoint y: 329, endPoint x: 123, endPoint y: 169, distance: 190.3
click at [225, 329] on button "Save" at bounding box center [273, 330] width 211 height 20
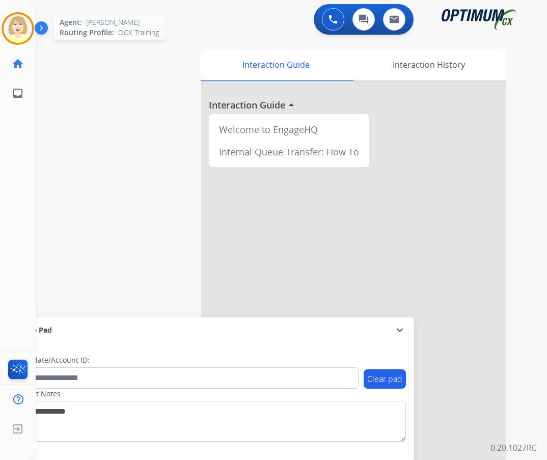
click at [15, 27] on img at bounding box center [18, 28] width 29 height 29
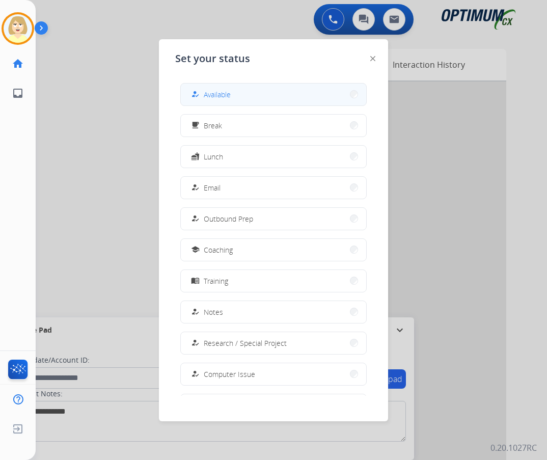
click at [224, 92] on span "Available" at bounding box center [217, 94] width 27 height 11
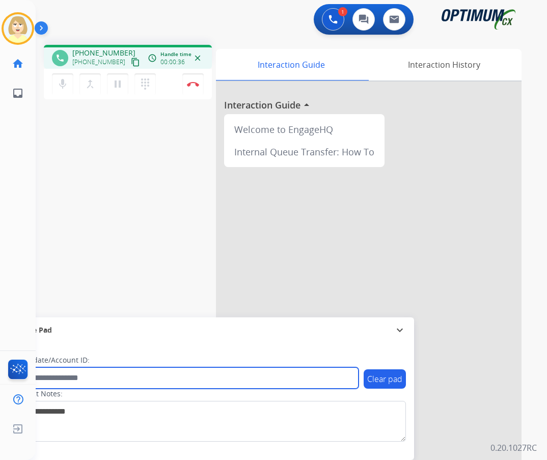
click at [57, 381] on input "text" at bounding box center [185, 377] width 345 height 21
paste input "*******"
type input "*******"
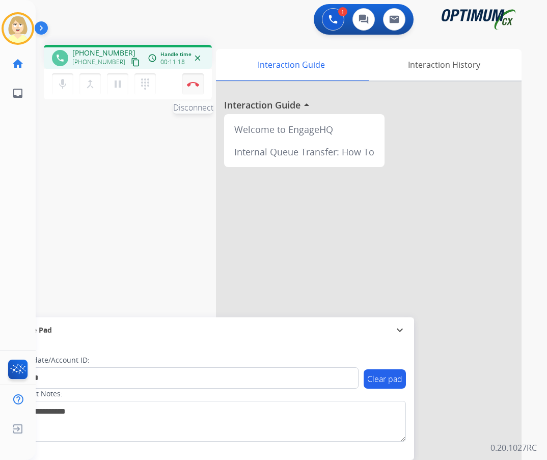
click at [189, 80] on button "Disconnect" at bounding box center [192, 83] width 21 height 21
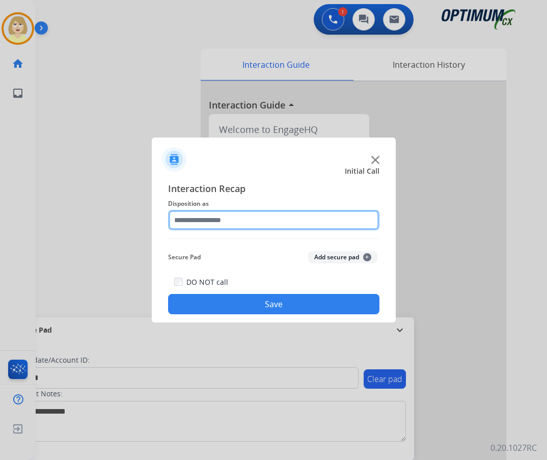
click at [196, 221] on input "text" at bounding box center [273, 220] width 211 height 20
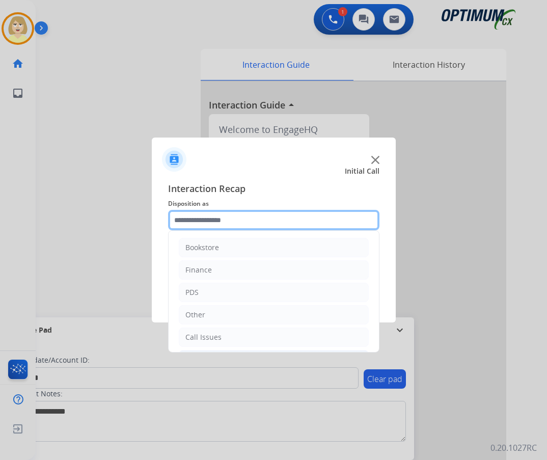
scroll to position [69, 0]
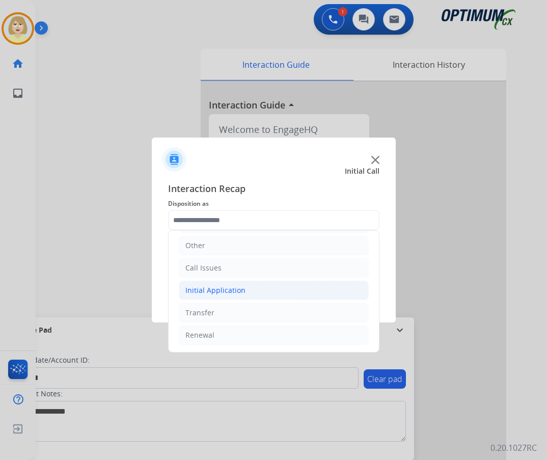
click at [206, 288] on div "Initial Application" at bounding box center [215, 290] width 60 height 10
click at [236, 309] on div "Credential Resend (Initial application)" at bounding box center [270, 313] width 129 height 10
type input "**********"
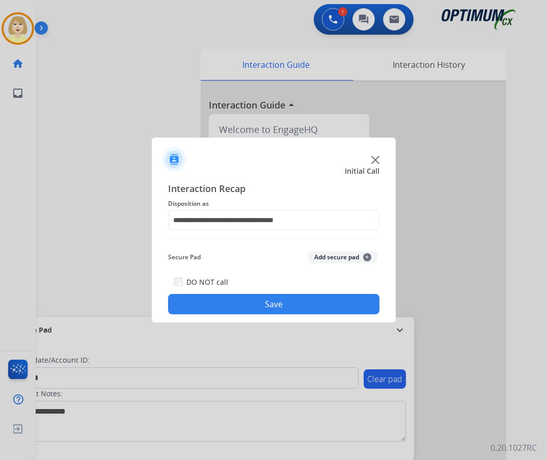
click at [330, 257] on button "Add secure pad +" at bounding box center [342, 257] width 69 height 12
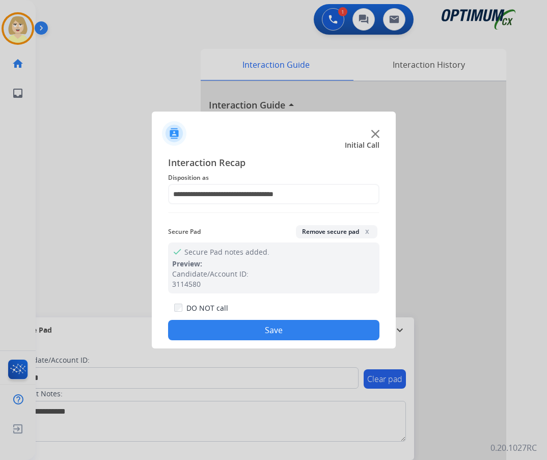
click at [241, 326] on button "Save" at bounding box center [273, 330] width 211 height 20
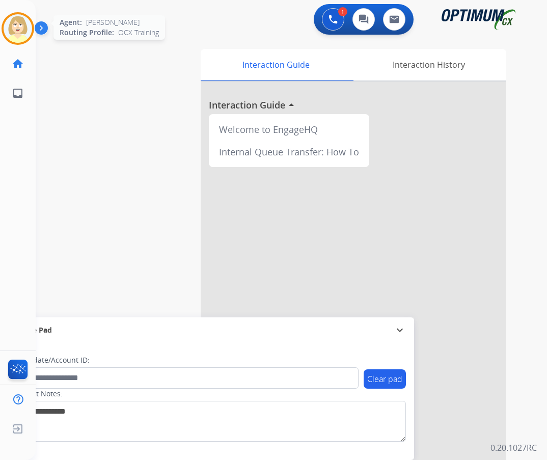
click at [15, 24] on img at bounding box center [18, 28] width 29 height 29
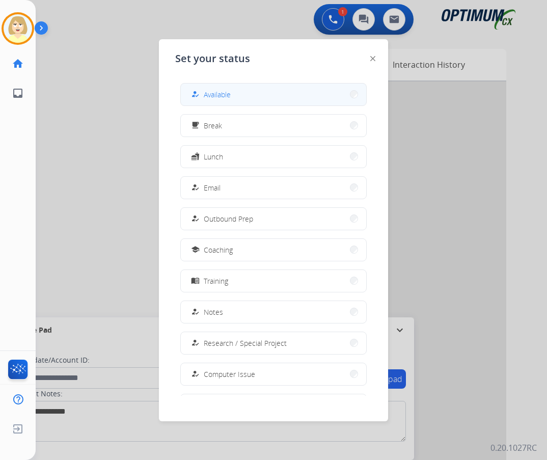
click at [228, 94] on span "Available" at bounding box center [217, 94] width 27 height 11
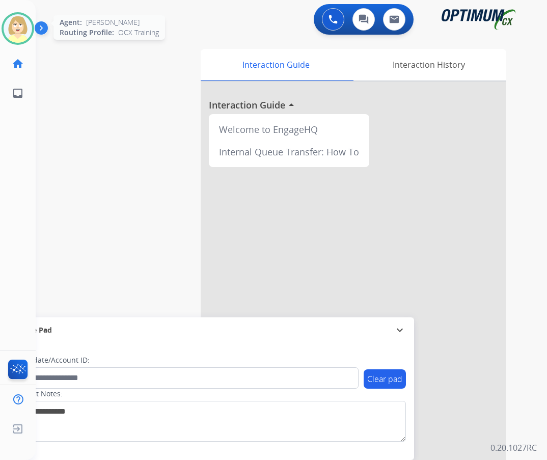
click at [14, 22] on img at bounding box center [18, 28] width 29 height 29
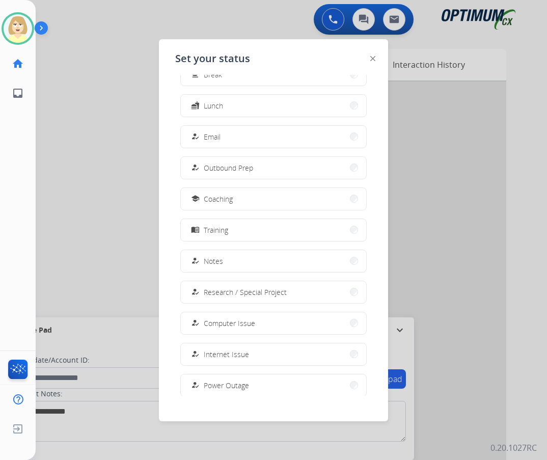
scroll to position [96, 0]
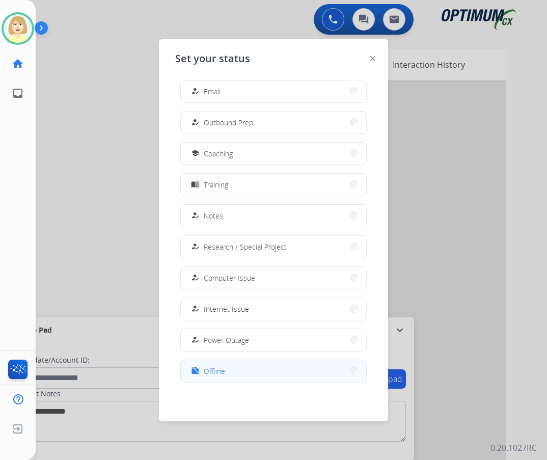
click at [217, 367] on span "Offline" at bounding box center [214, 371] width 21 height 11
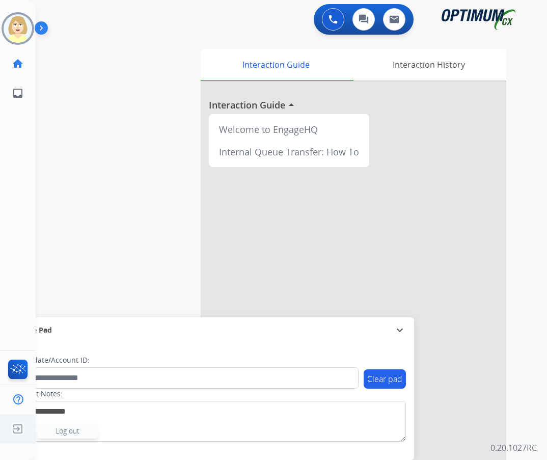
click at [68, 434] on span "Log out" at bounding box center [68, 431] width 24 height 10
